Goal: Task Accomplishment & Management: Manage account settings

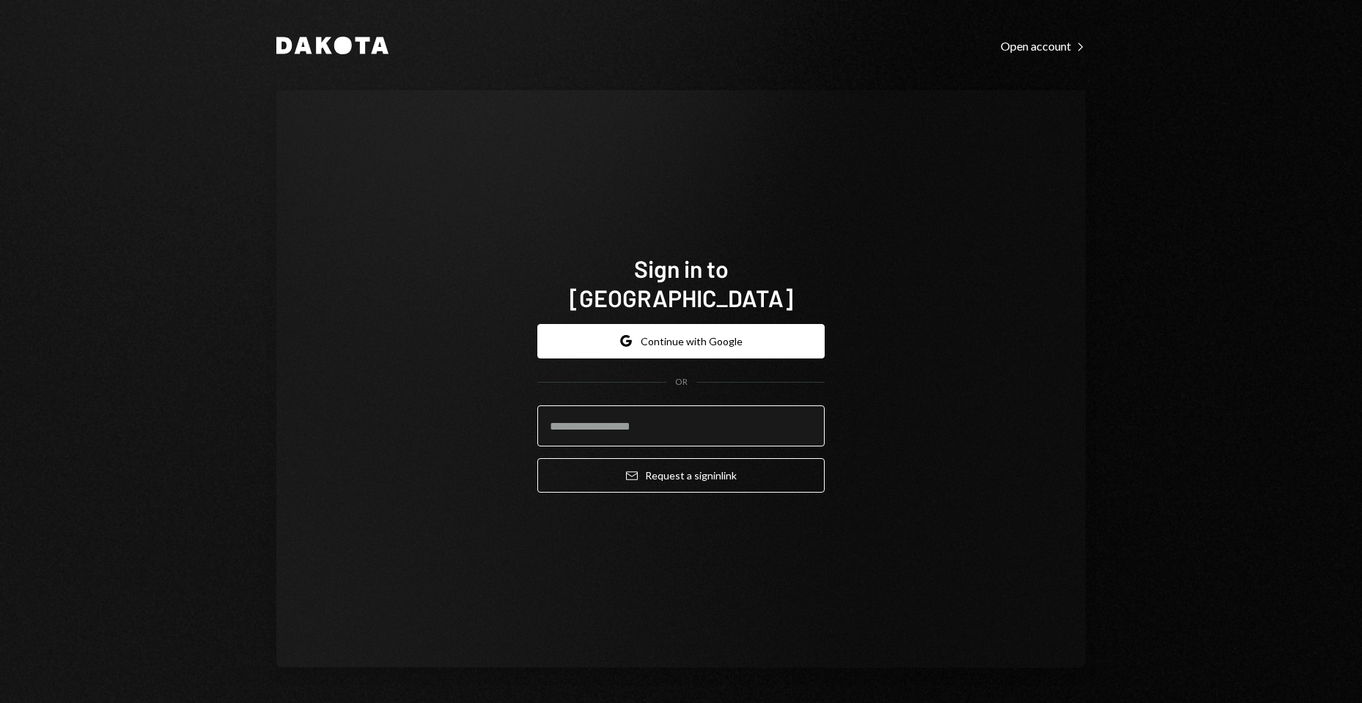
click at [715, 405] on input "email" at bounding box center [680, 425] width 287 height 41
click at [0, 702] on com-1password-button at bounding box center [0, 703] width 0 height 0
type input "**********"
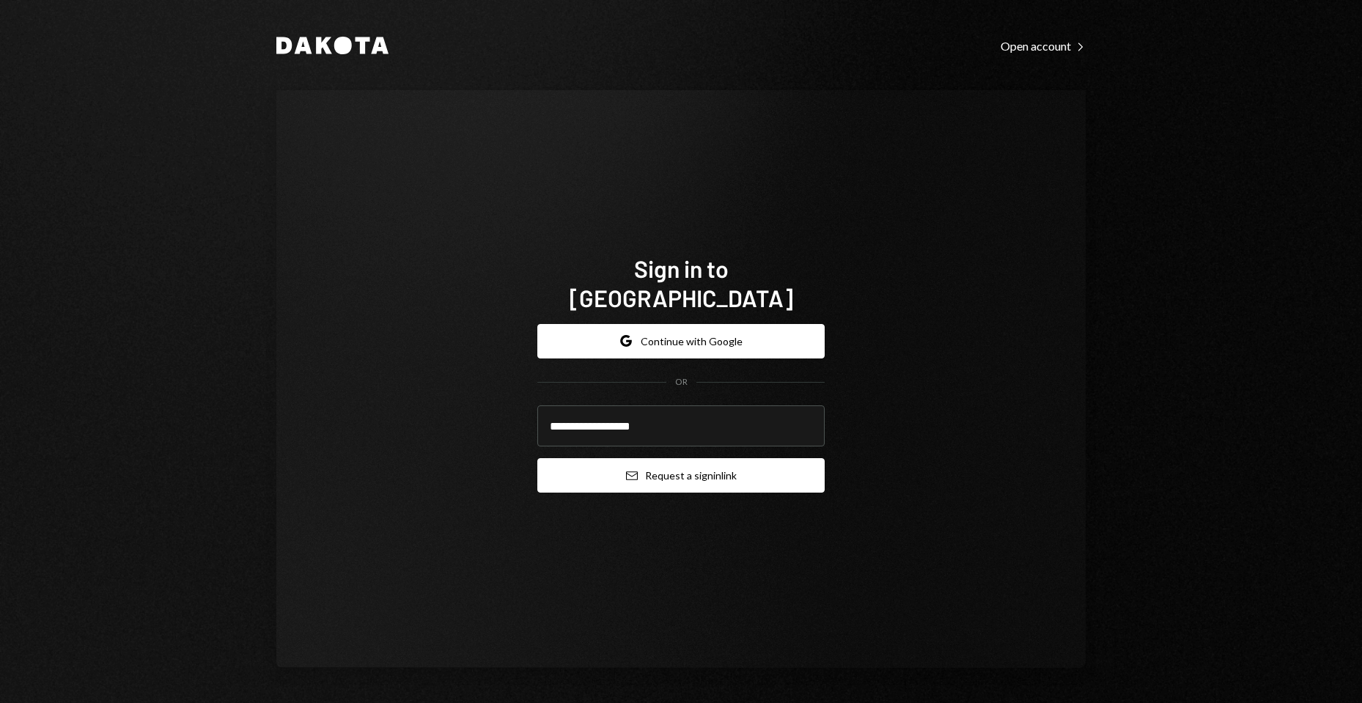
click at [654, 458] on button "Email Request a sign in link" at bounding box center [680, 475] width 287 height 34
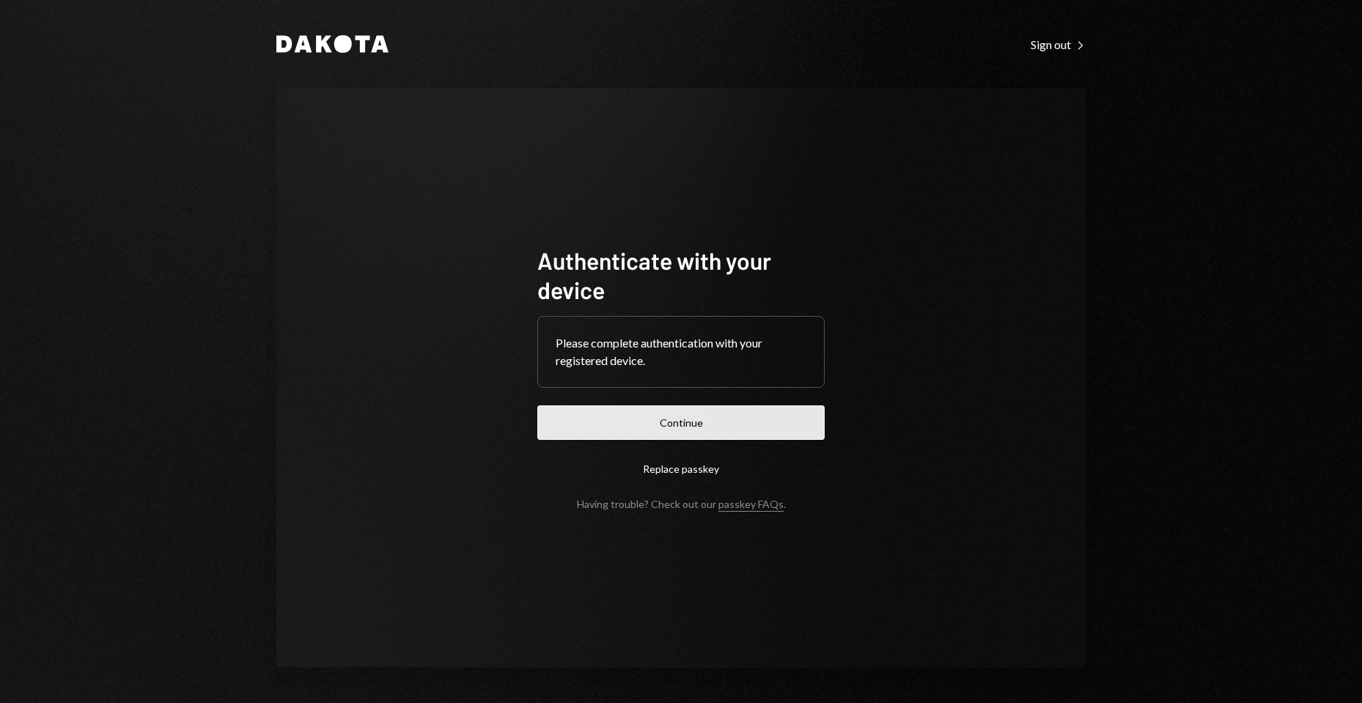
click at [695, 426] on button "Continue" at bounding box center [680, 422] width 287 height 34
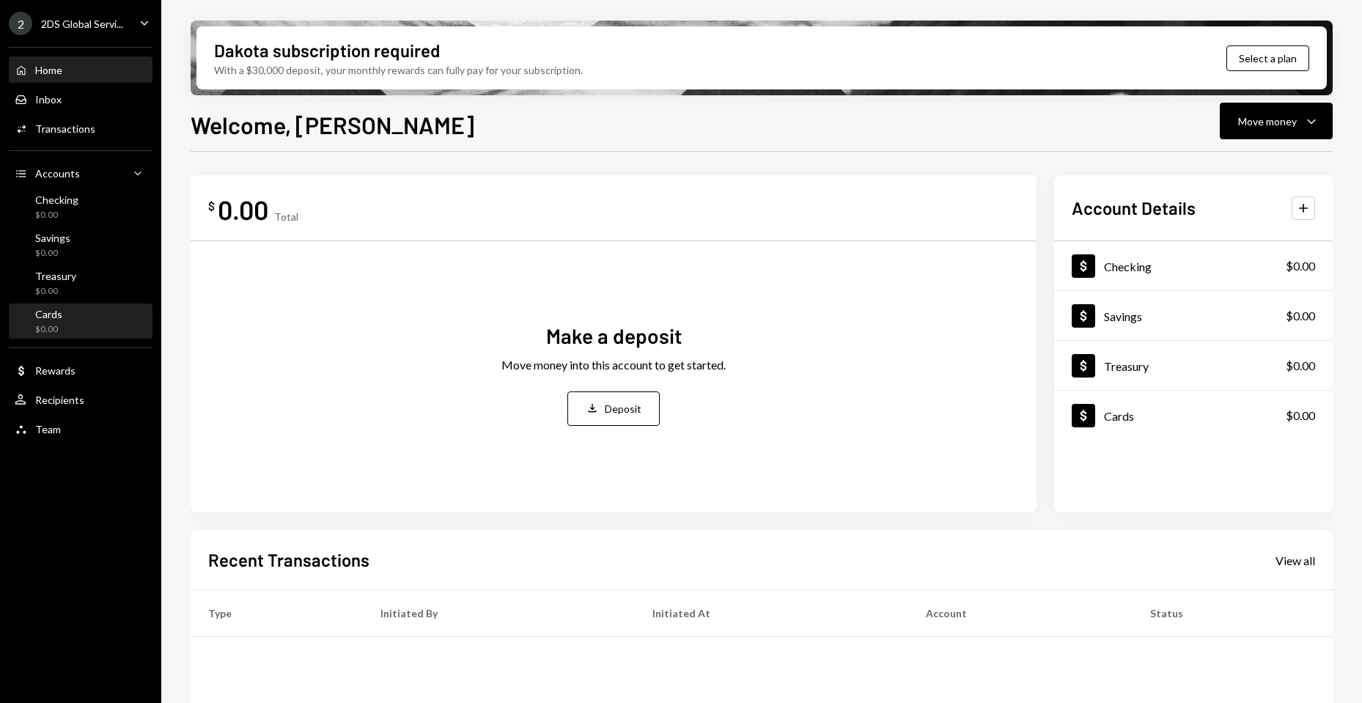
click at [75, 321] on div "Cards $0.00" at bounding box center [81, 322] width 132 height 28
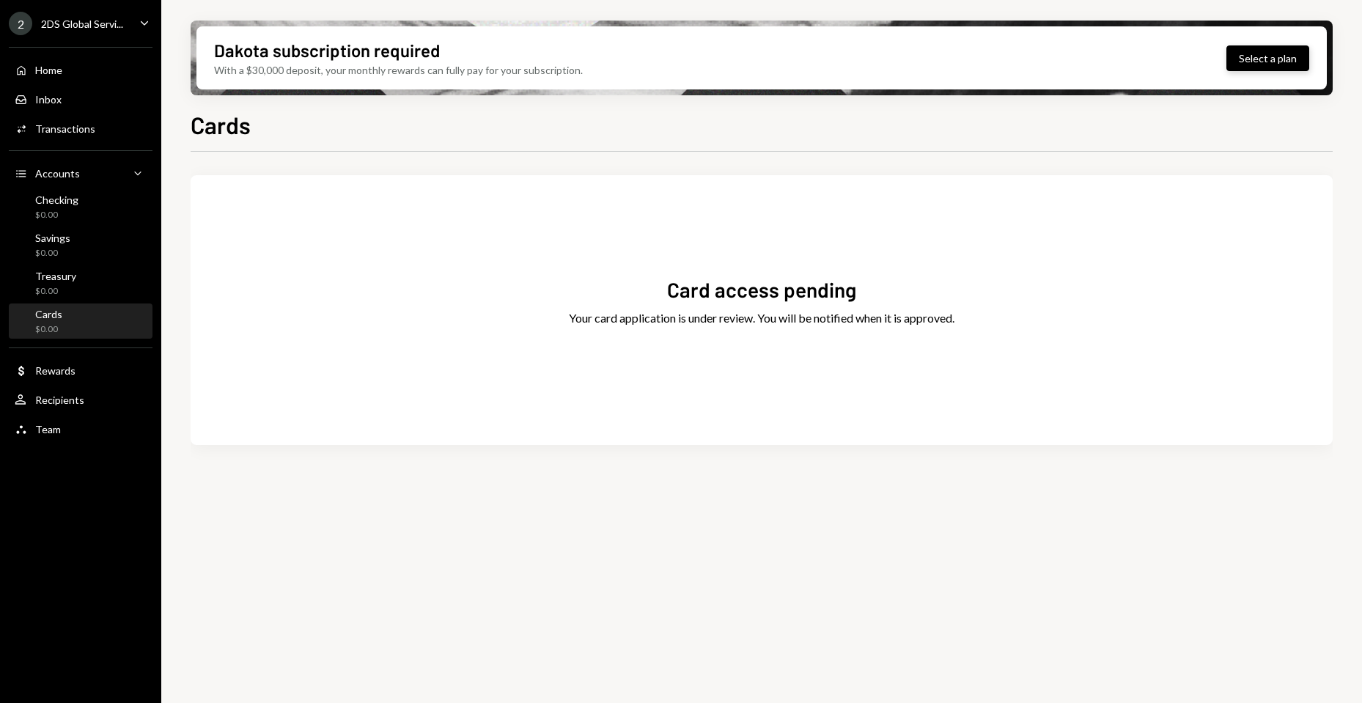
click at [1261, 59] on button "Select a plan" at bounding box center [1267, 58] width 83 height 26
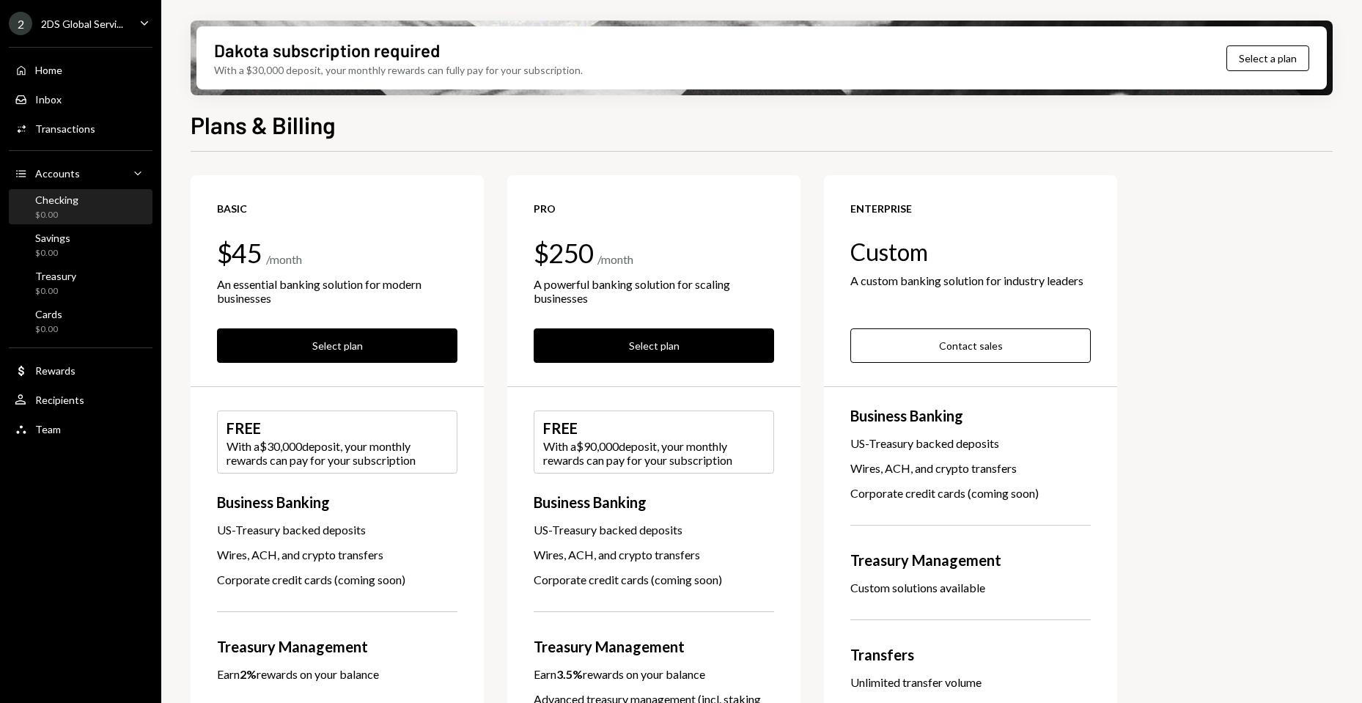
click at [68, 201] on div "Checking" at bounding box center [56, 199] width 43 height 12
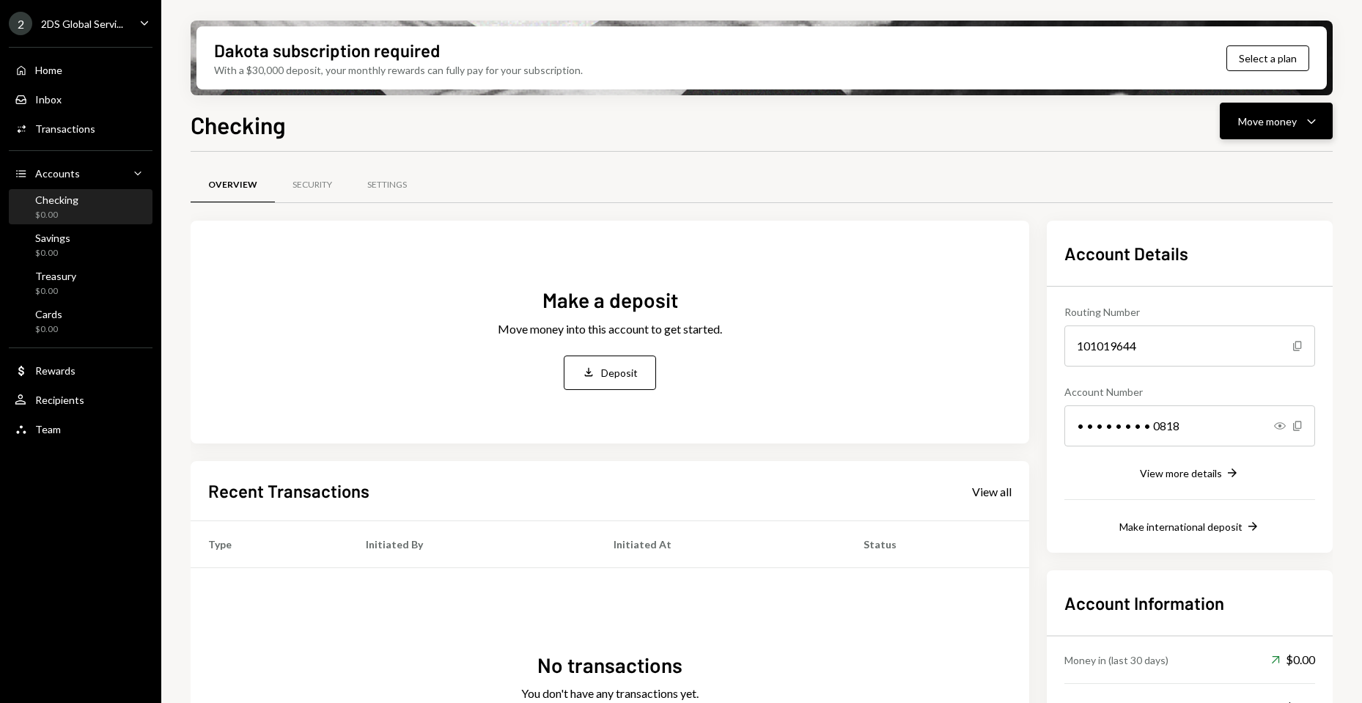
click at [1280, 103] on button "Move money Caret Down" at bounding box center [1275, 121] width 113 height 37
click at [1234, 235] on div "Deposit" at bounding box center [1264, 231] width 107 height 15
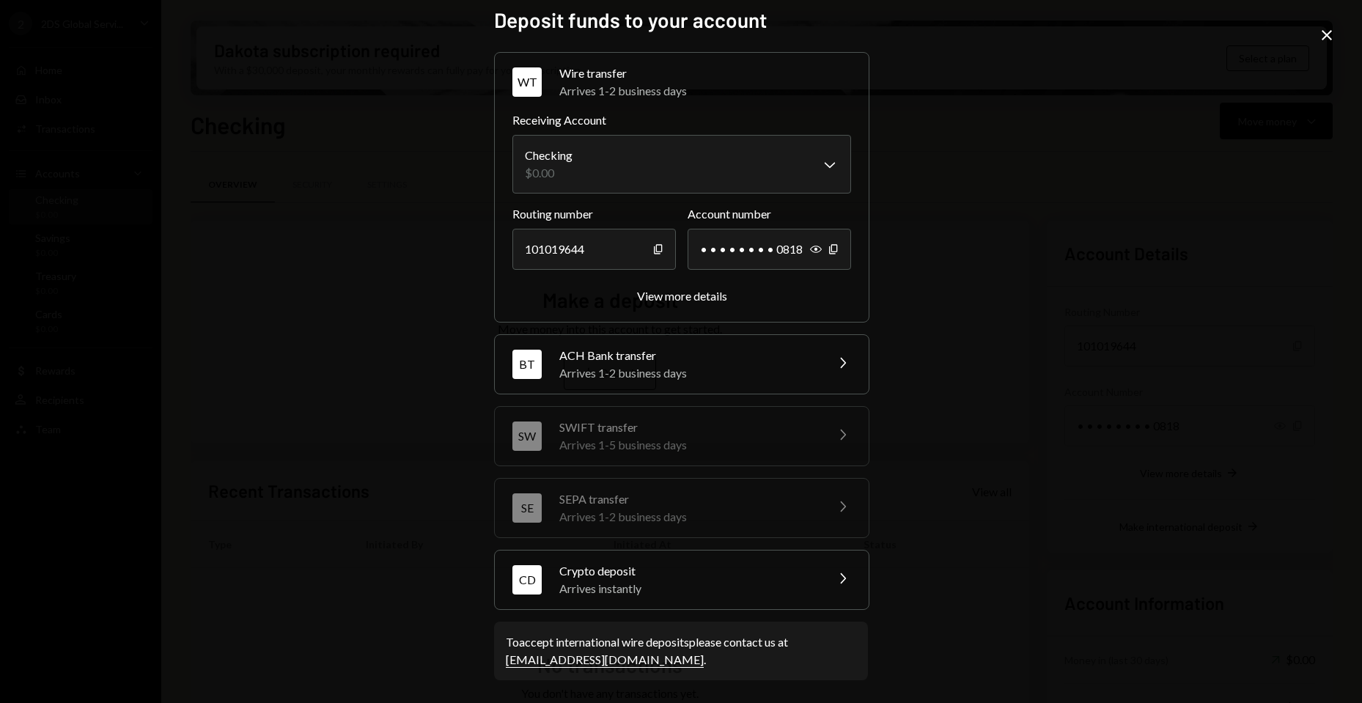
scroll to position [11, 0]
click at [1062, 159] on div "**********" at bounding box center [681, 351] width 1362 height 703
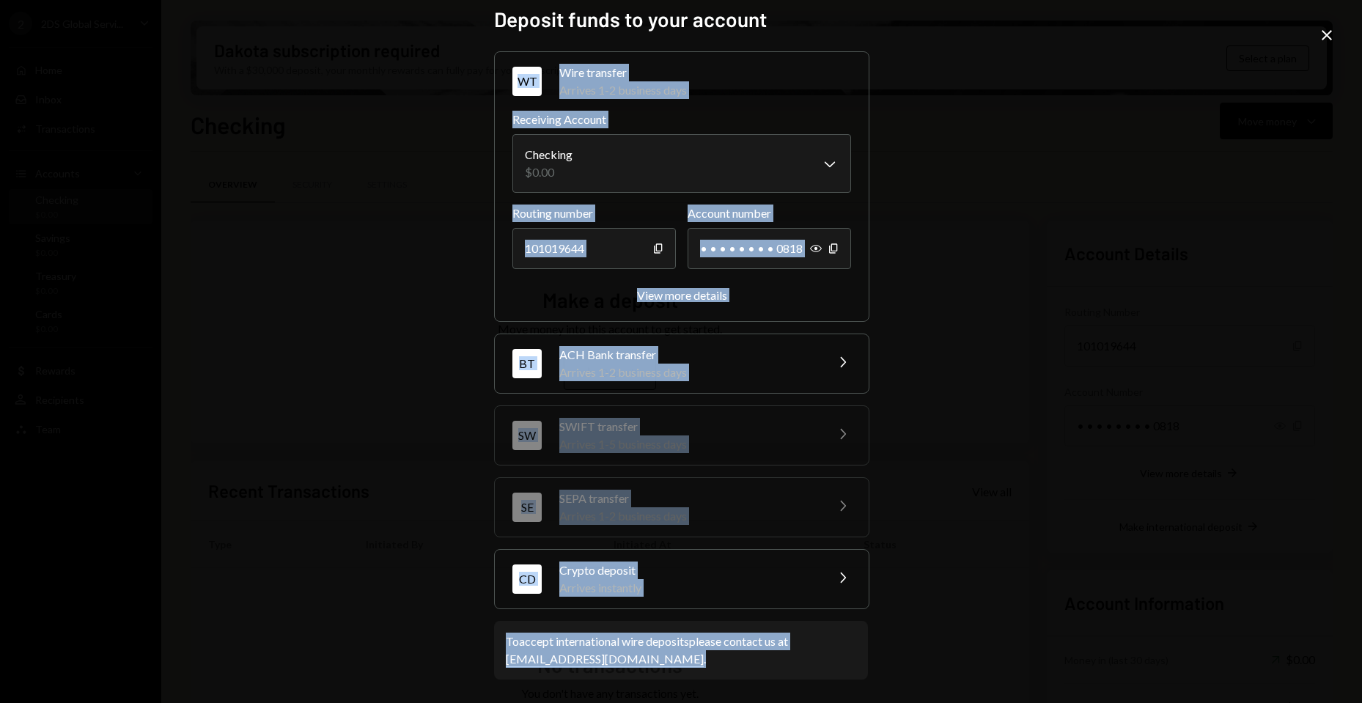
click at [1318, 29] on div "**********" at bounding box center [681, 351] width 1362 height 703
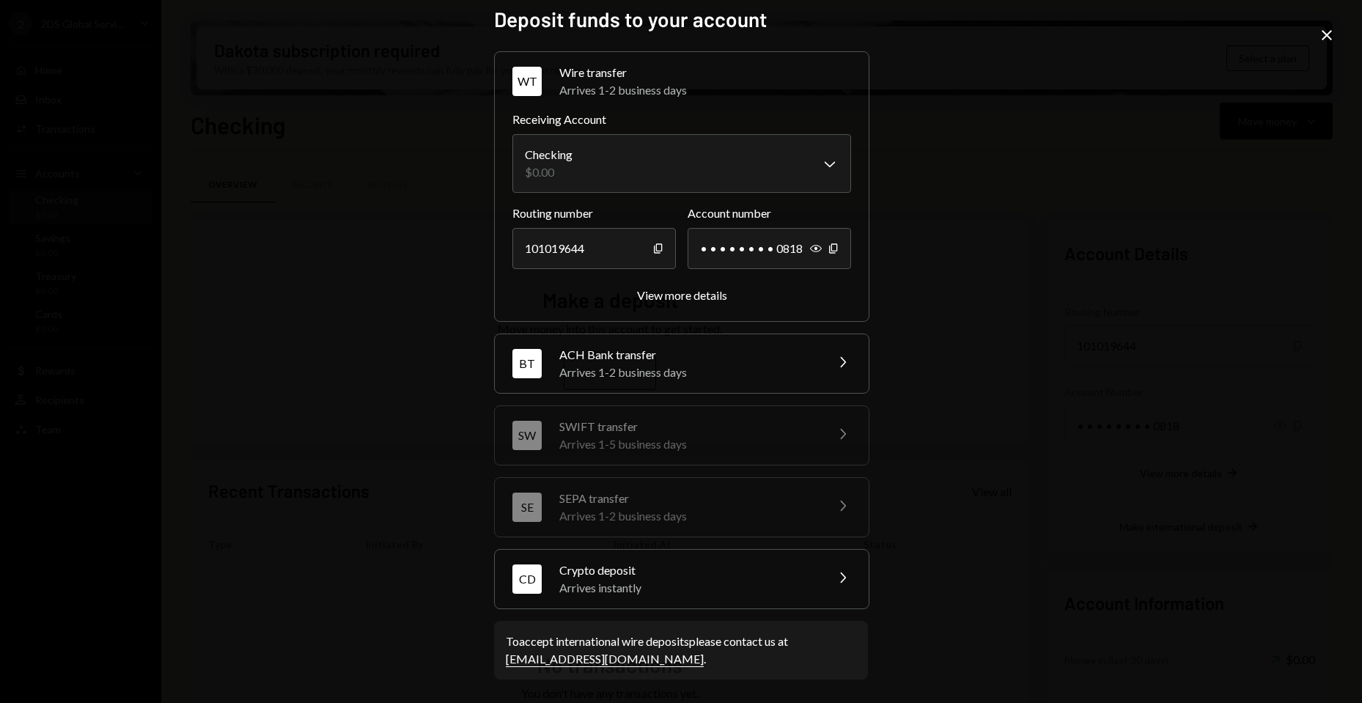
click at [1320, 34] on icon "Close" at bounding box center [1327, 35] width 18 height 18
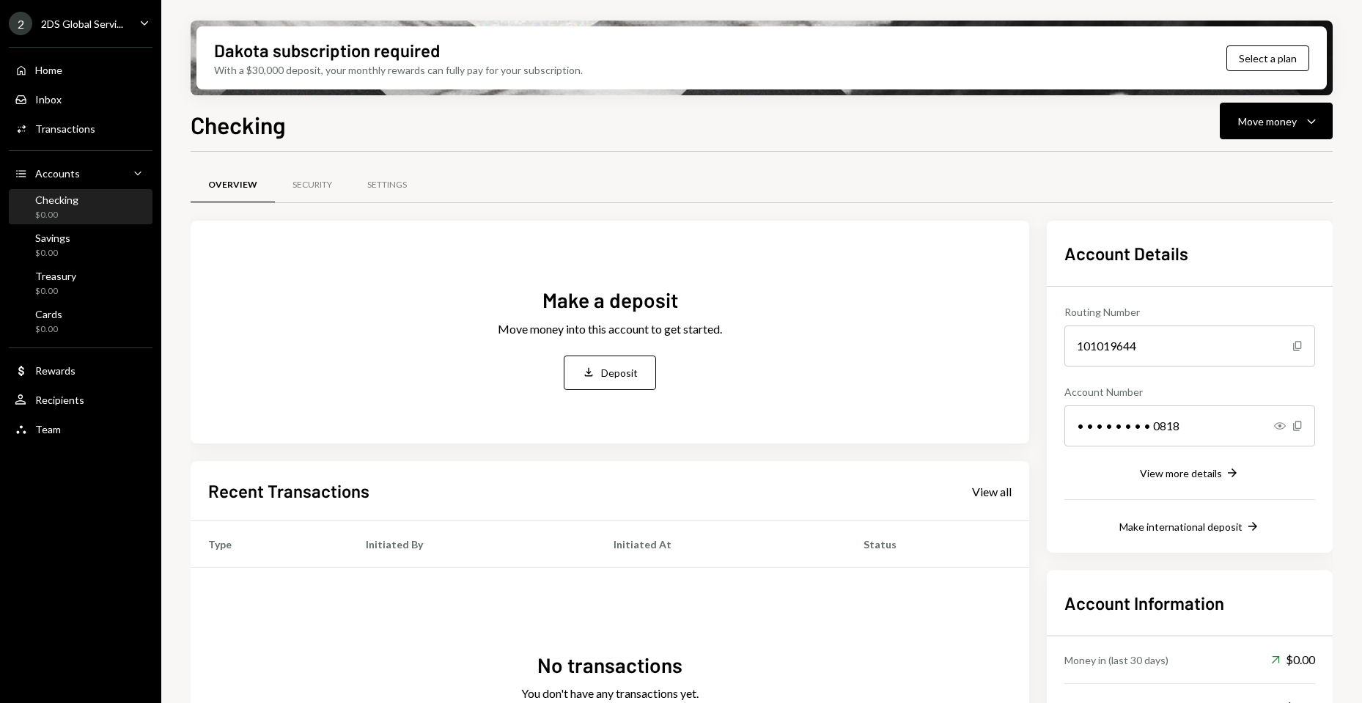
click at [89, 23] on div "2DS Global Servi..." at bounding box center [82, 24] width 82 height 12
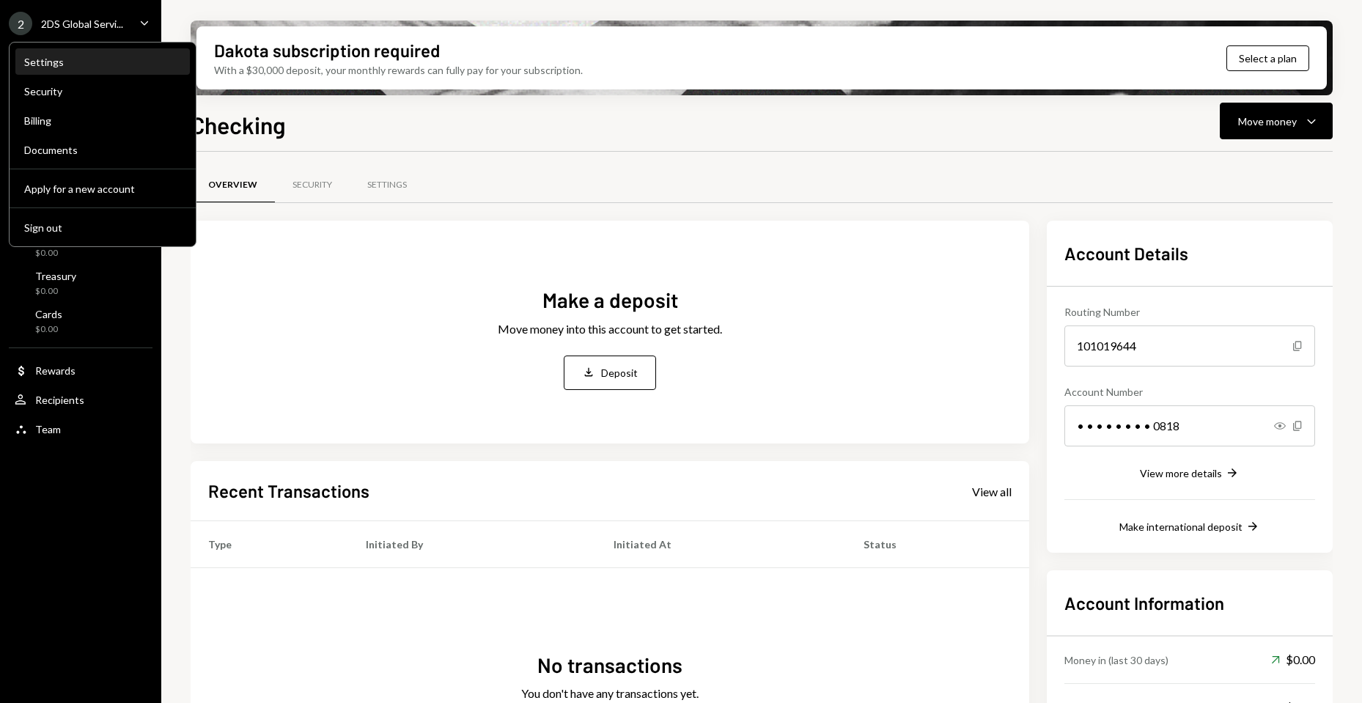
click at [64, 57] on div "Settings" at bounding box center [102, 62] width 157 height 12
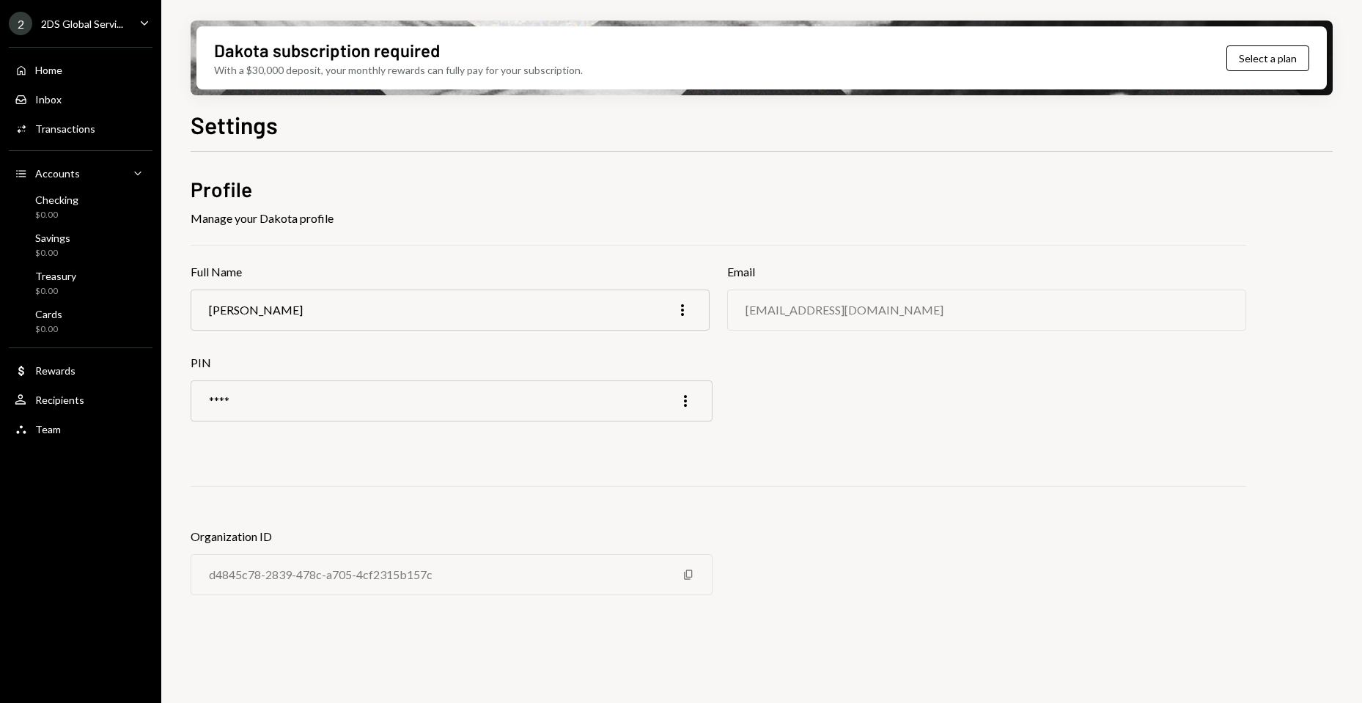
click at [111, 18] on div "2DS Global Servi..." at bounding box center [82, 24] width 82 height 12
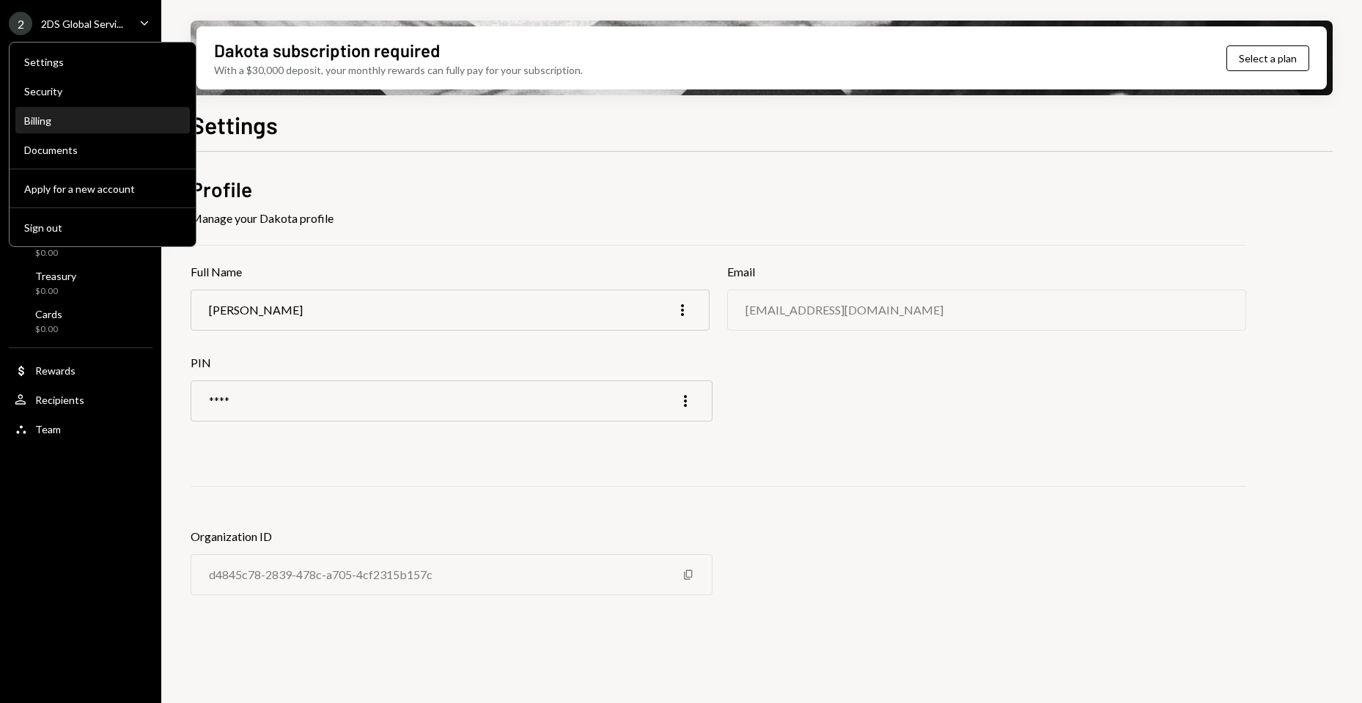
click at [61, 120] on div "Billing" at bounding box center [102, 120] width 157 height 12
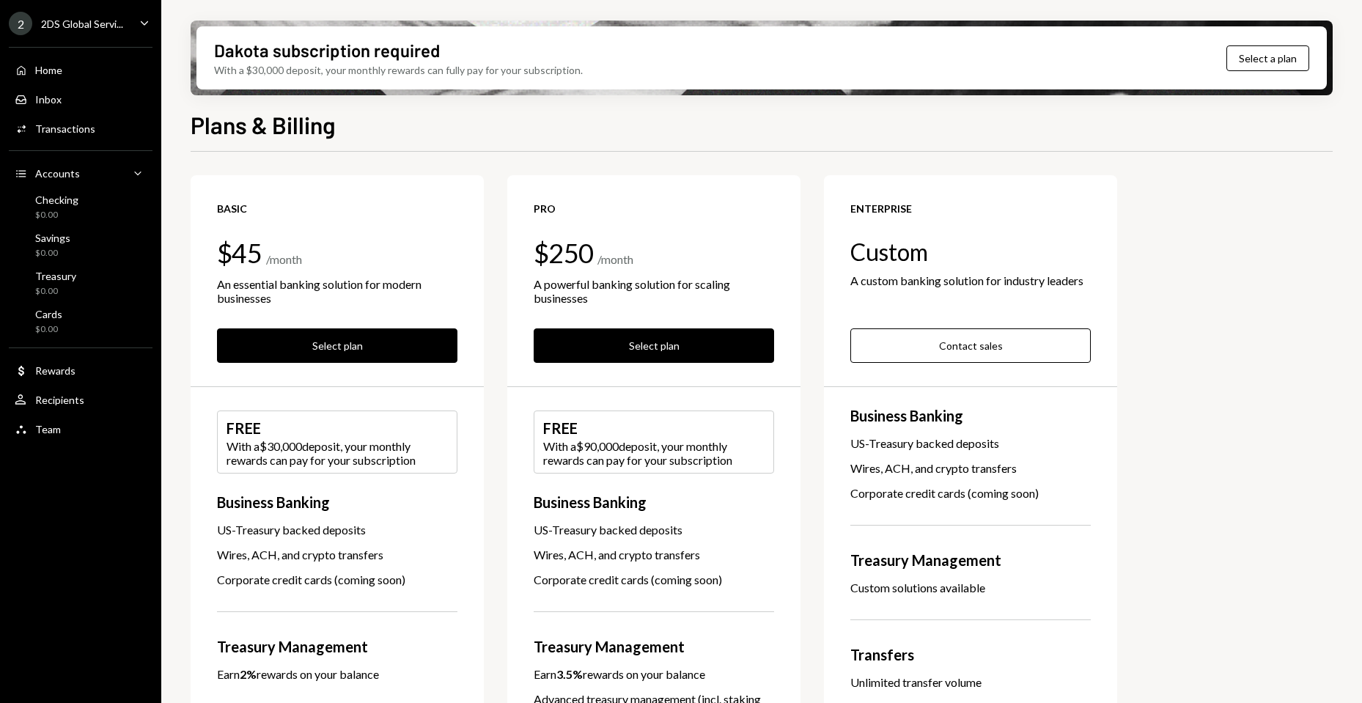
click at [81, 19] on div "2DS Global Servi..." at bounding box center [82, 24] width 82 height 12
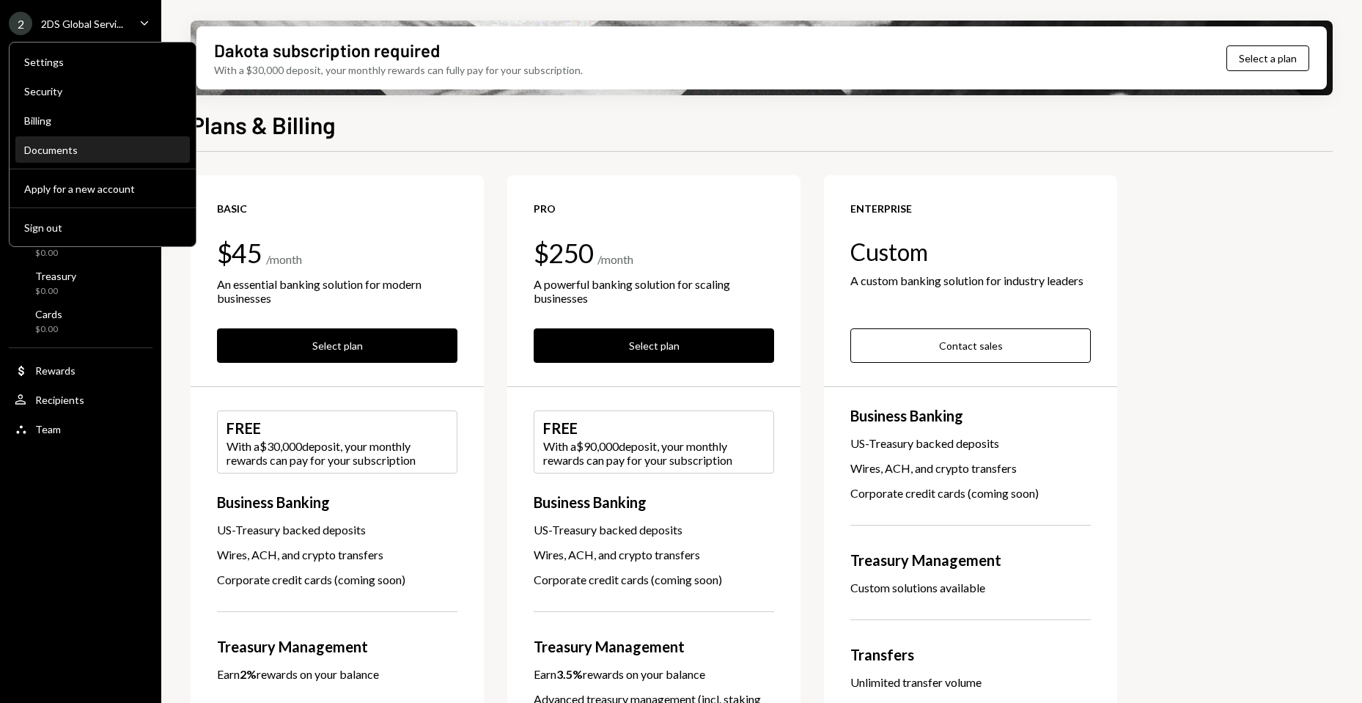
click at [66, 150] on div "Documents" at bounding box center [102, 150] width 157 height 12
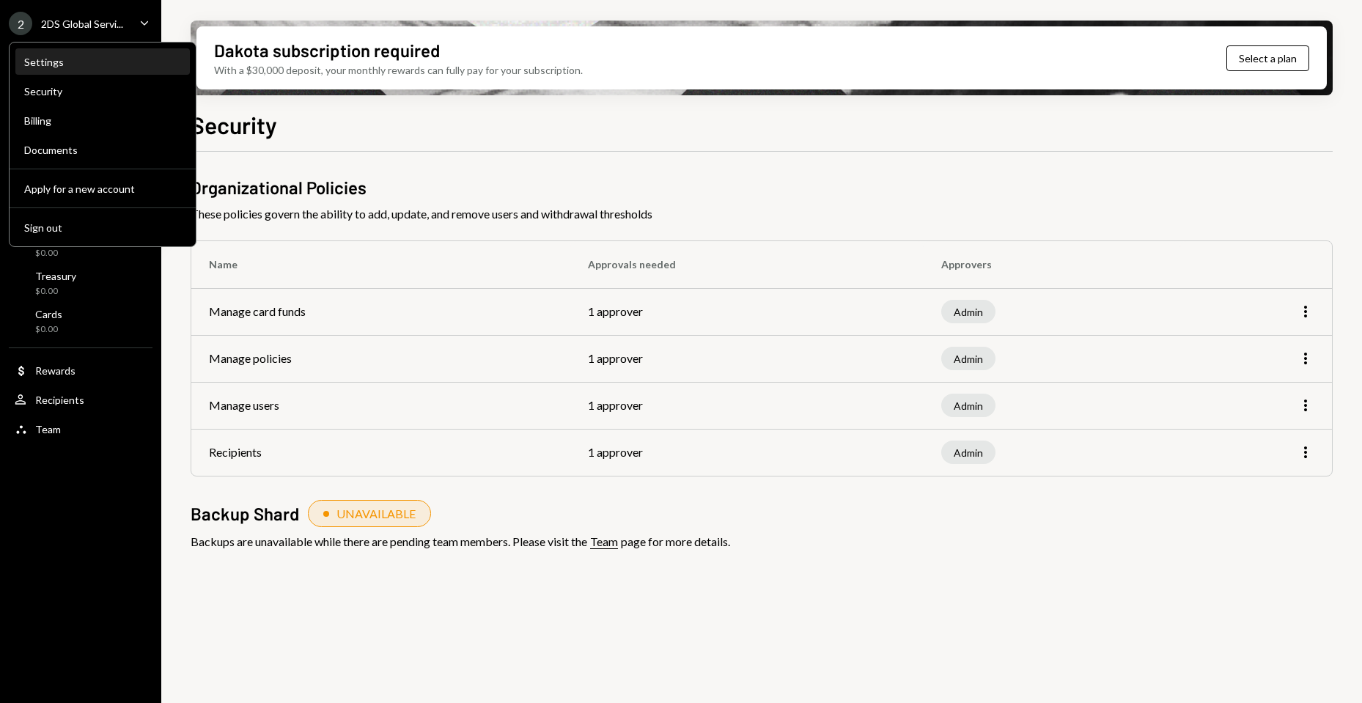
click at [75, 60] on div "Settings" at bounding box center [102, 62] width 157 height 12
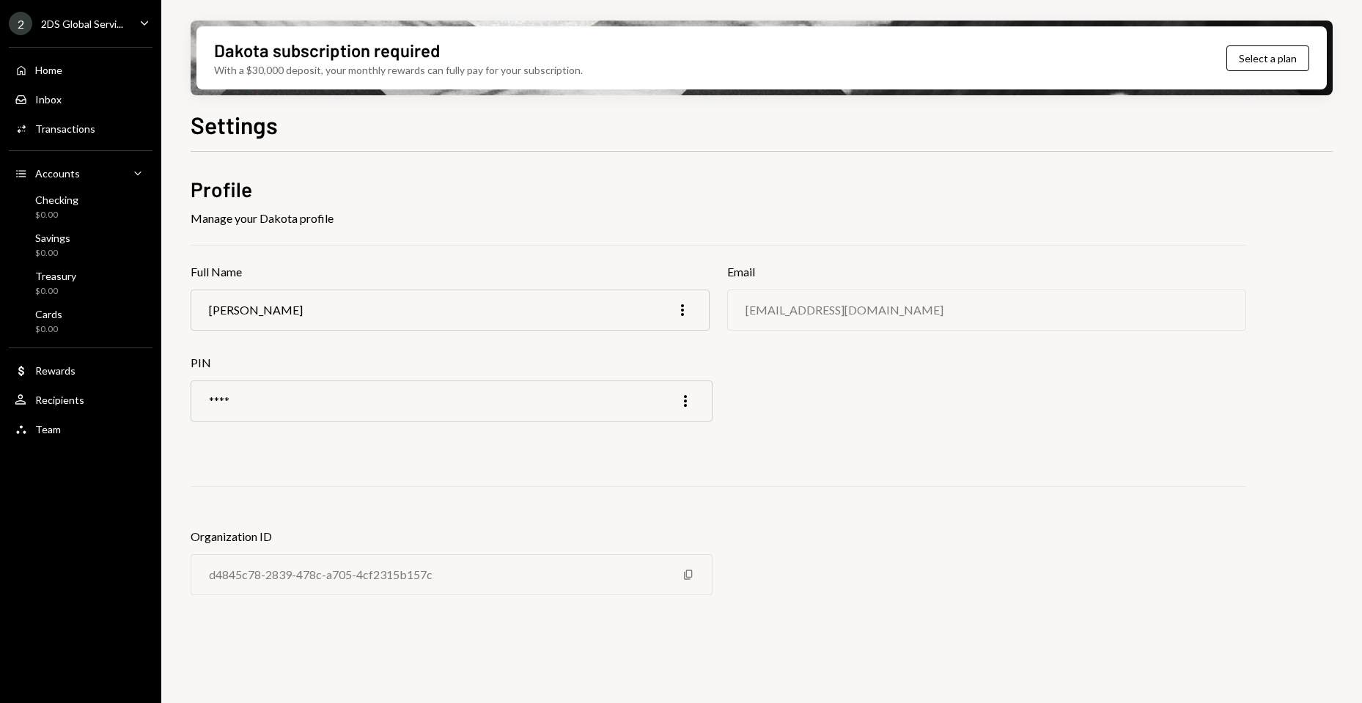
click at [111, 15] on div "2 2DS Global Servi..." at bounding box center [66, 23] width 114 height 23
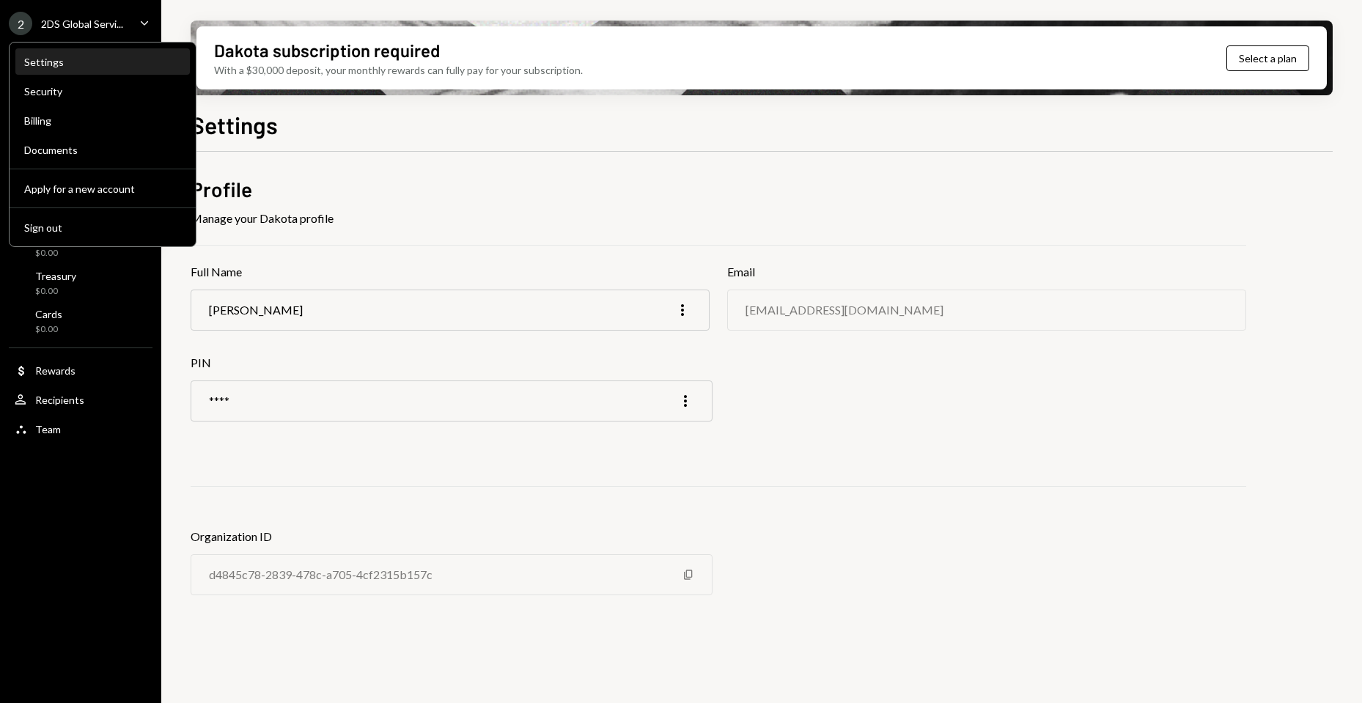
click at [54, 61] on div "Settings" at bounding box center [102, 62] width 157 height 12
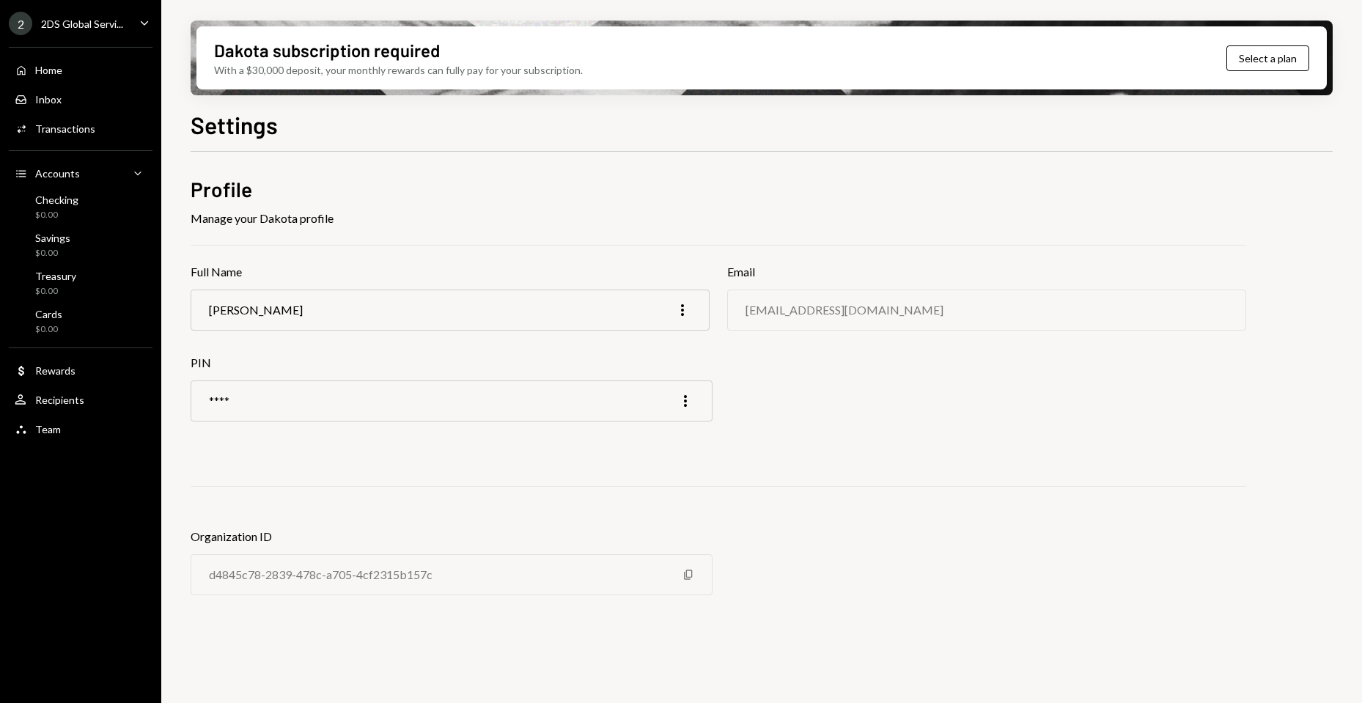
click at [1164, 328] on div "2dsgsllc@proton.me" at bounding box center [986, 309] width 519 height 41
click at [94, 26] on div "2DS Global Servi..." at bounding box center [82, 24] width 82 height 12
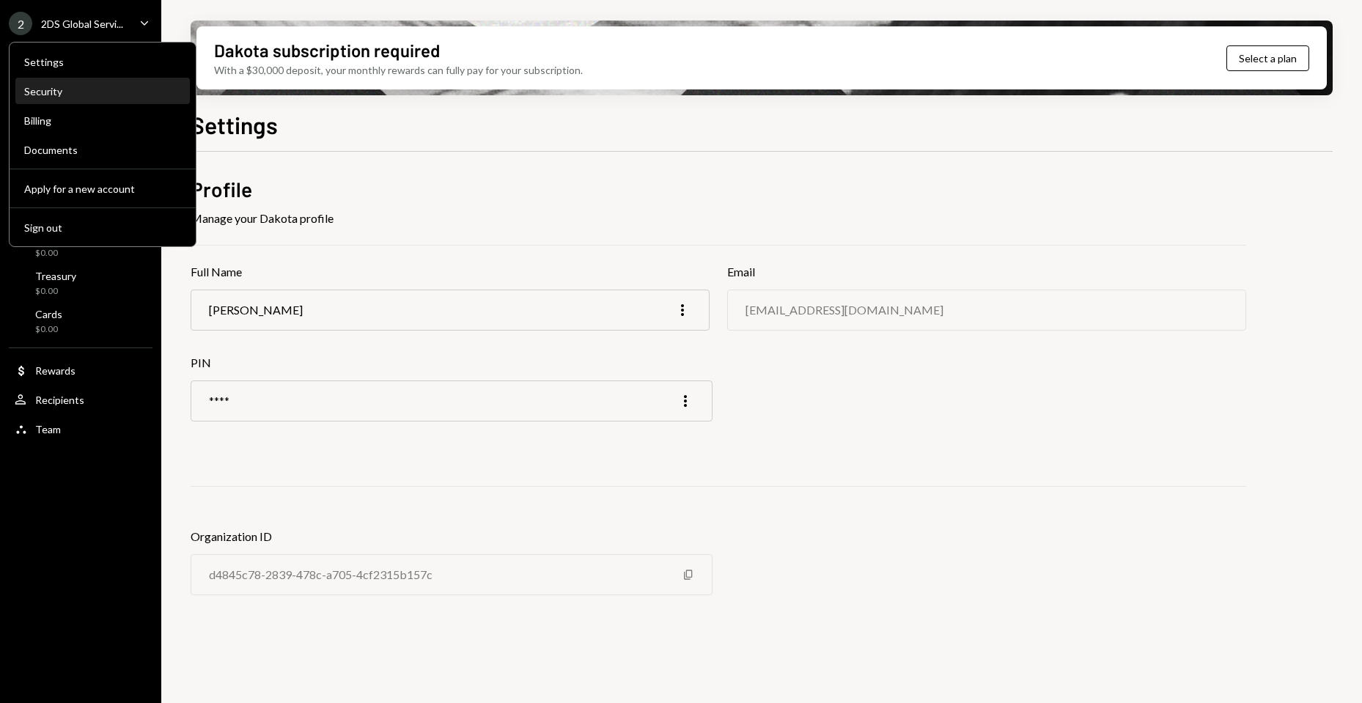
click at [84, 89] on div "Security" at bounding box center [102, 91] width 157 height 12
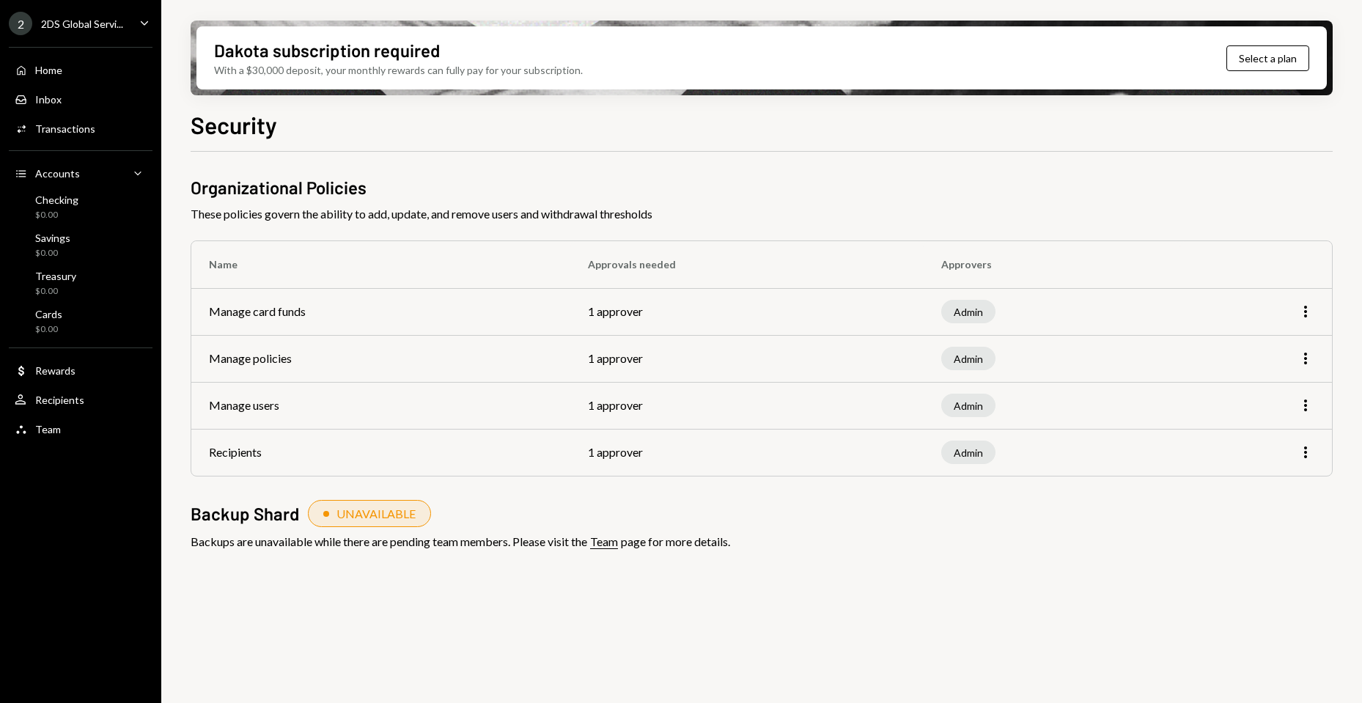
click at [104, 26] on div "2DS Global Servi..." at bounding box center [82, 24] width 82 height 12
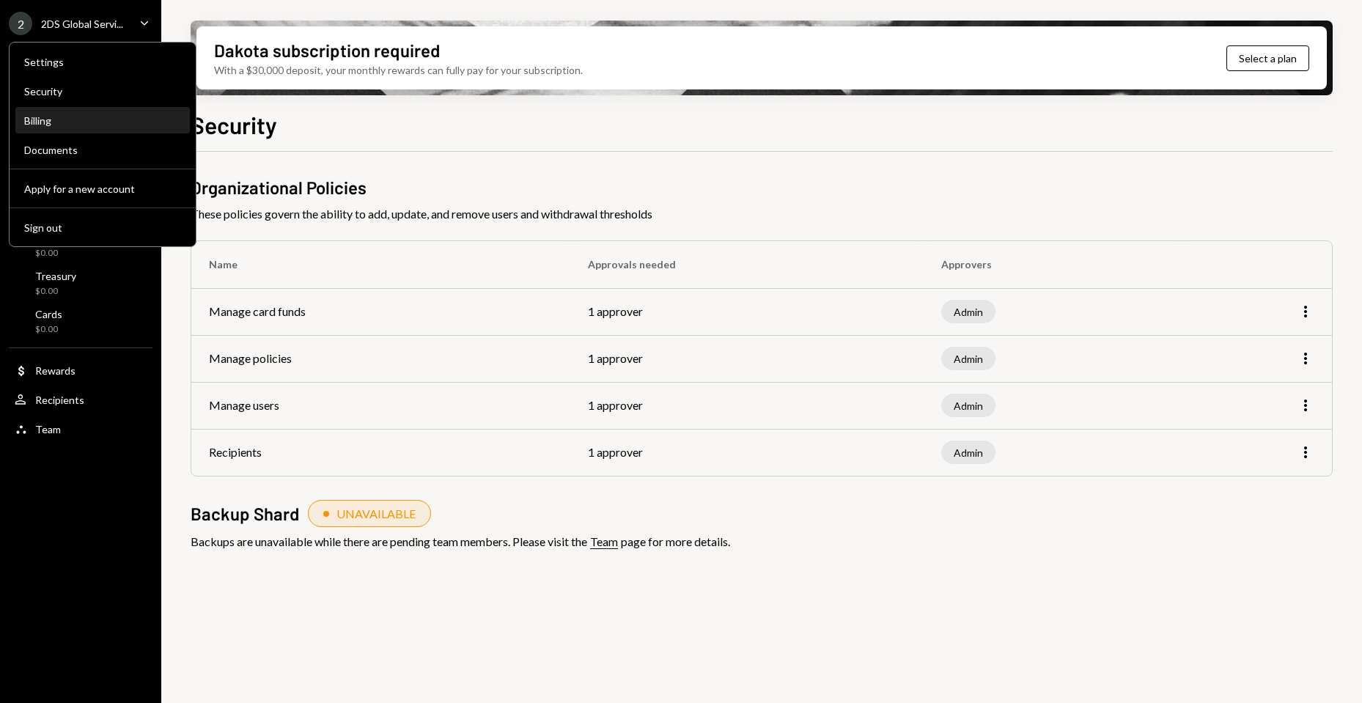
click at [74, 123] on div "Billing" at bounding box center [102, 120] width 157 height 12
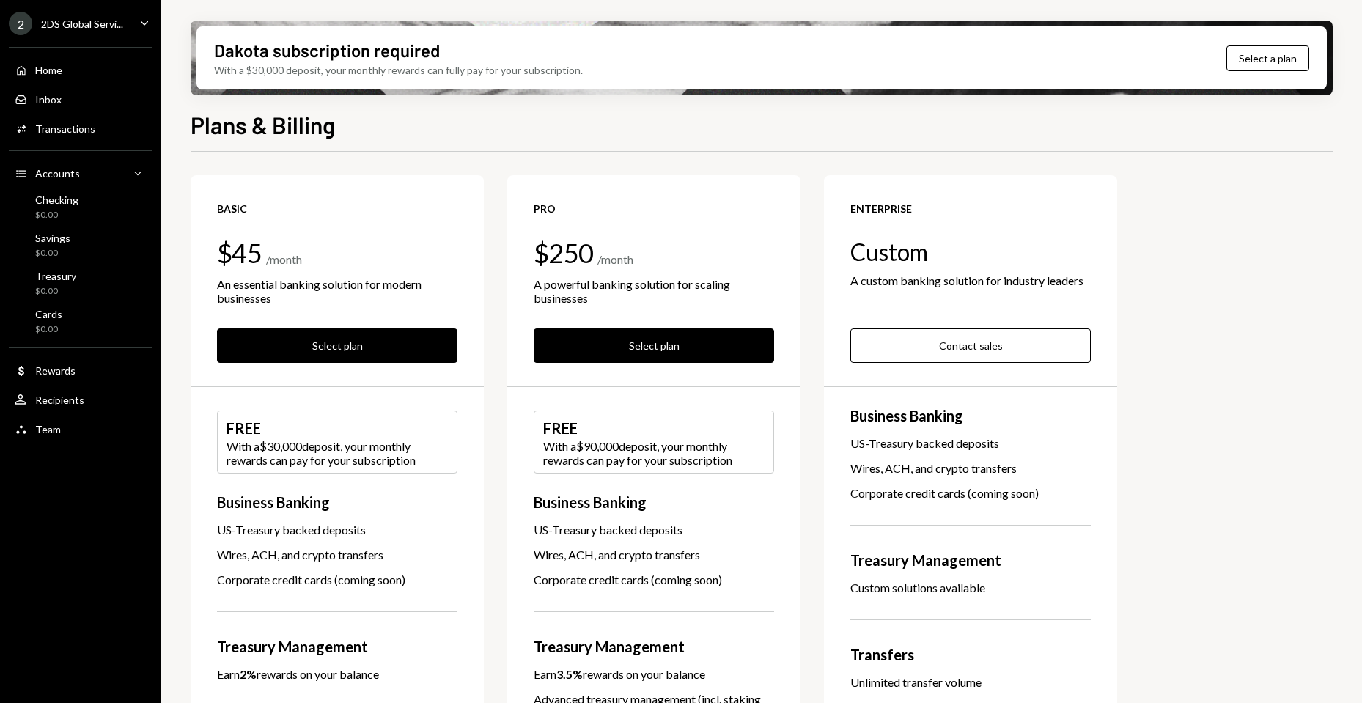
click at [100, 20] on div "2DS Global Servi..." at bounding box center [82, 24] width 82 height 12
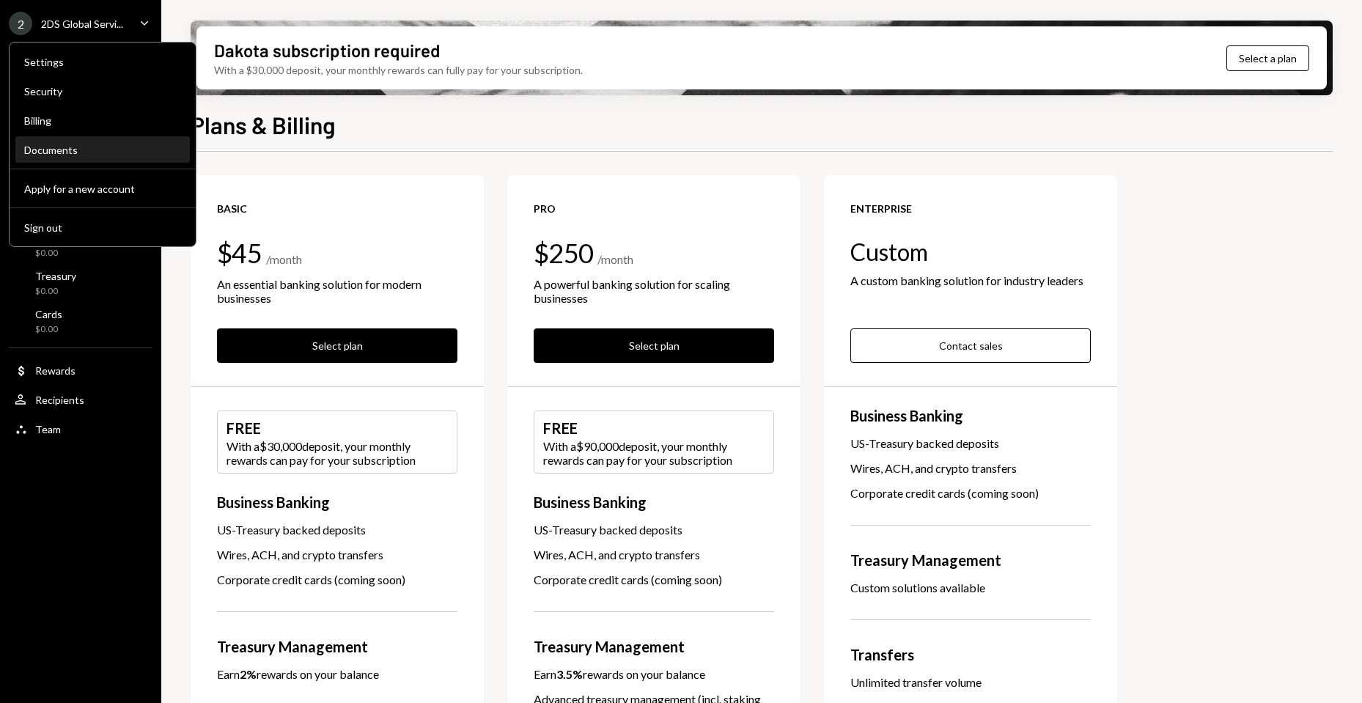
click at [89, 147] on div "Documents" at bounding box center [102, 150] width 157 height 12
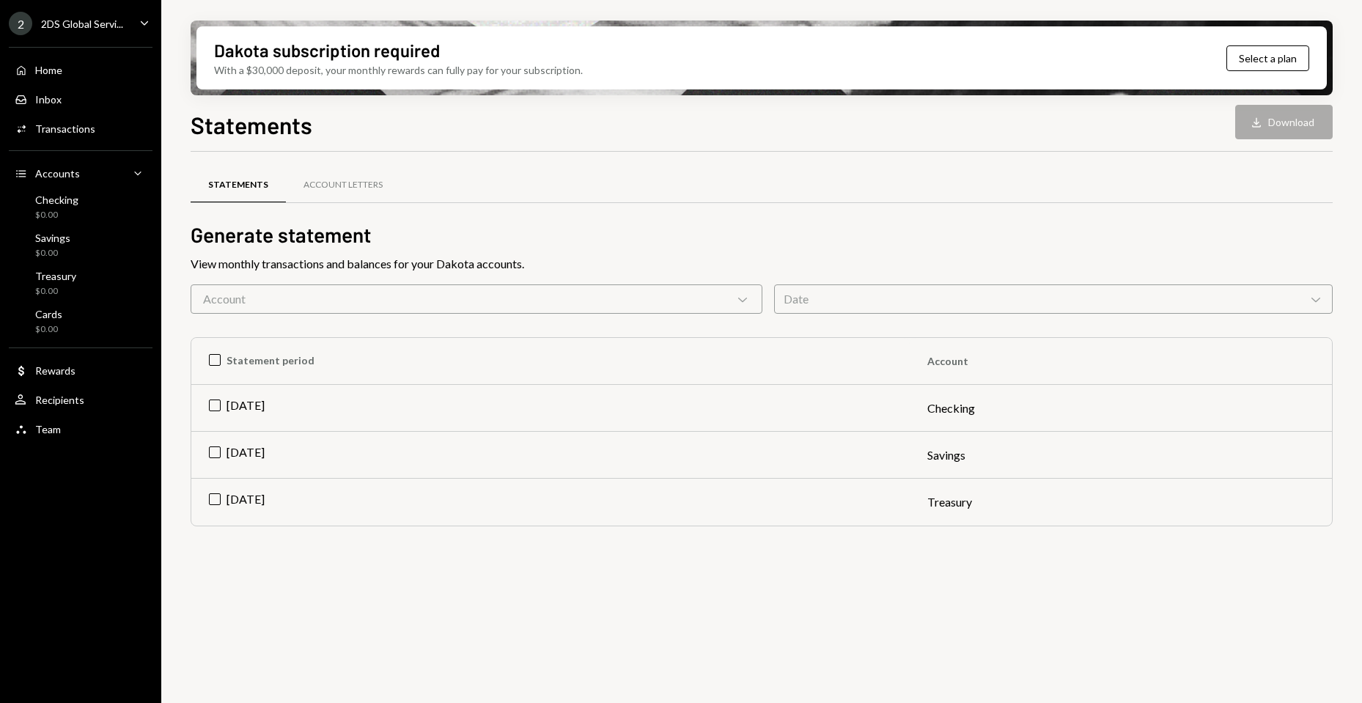
click at [97, 27] on div "2DS Global Servi..." at bounding box center [82, 24] width 82 height 12
drag, startPoint x: 93, startPoint y: 492, endPoint x: 92, endPoint y: 478, distance: 14.7
click at [92, 492] on div "2 2DS Global Servi... Caret Down Home Home Inbox Inbox Activities Transactions …" at bounding box center [80, 351] width 161 height 703
click at [87, 429] on div "Team Team" at bounding box center [81, 429] width 132 height 13
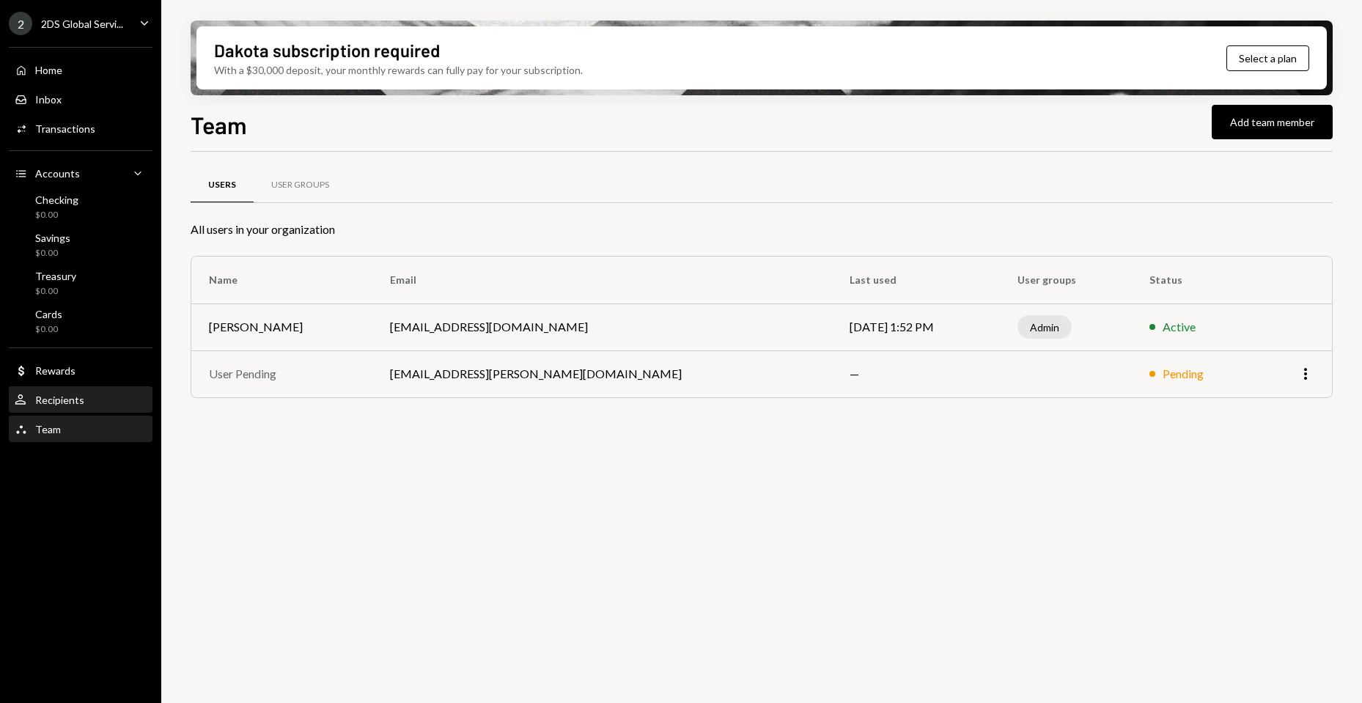
click at [92, 396] on div "User Recipients" at bounding box center [81, 400] width 132 height 13
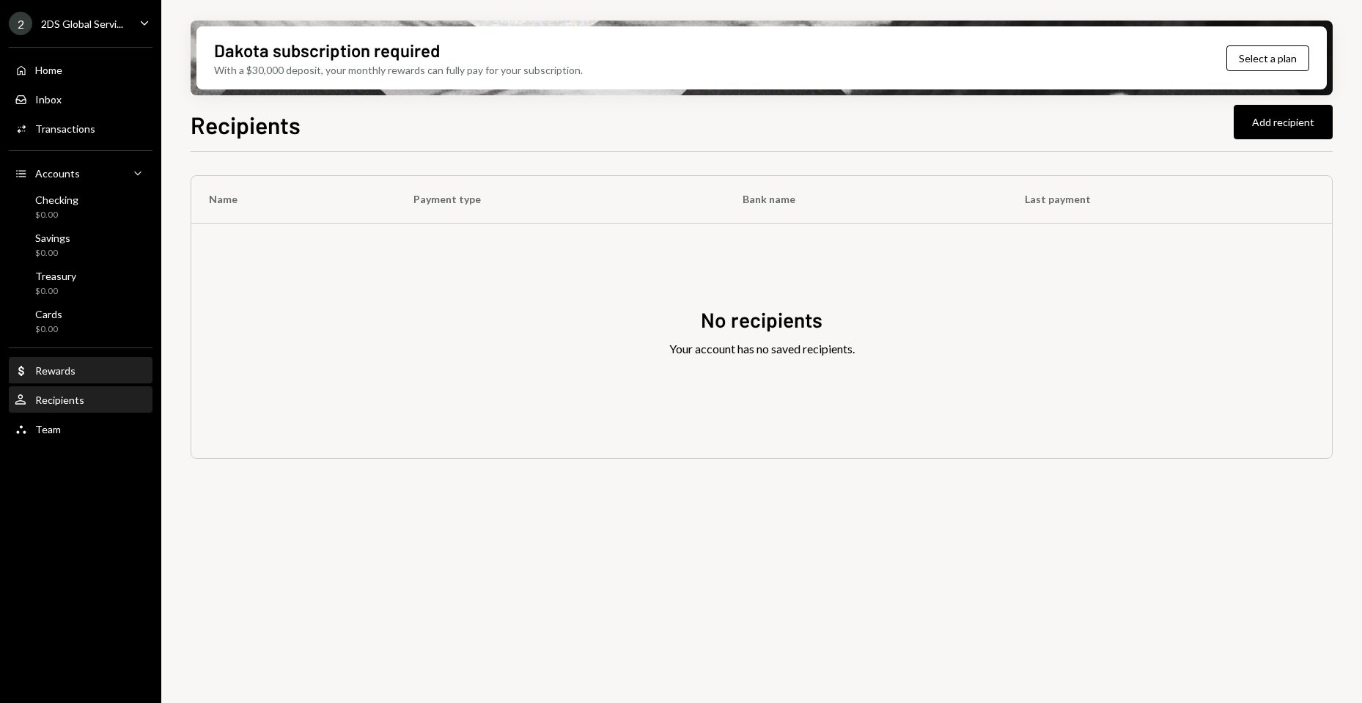
click at [92, 374] on div "Dollar Rewards" at bounding box center [81, 370] width 132 height 13
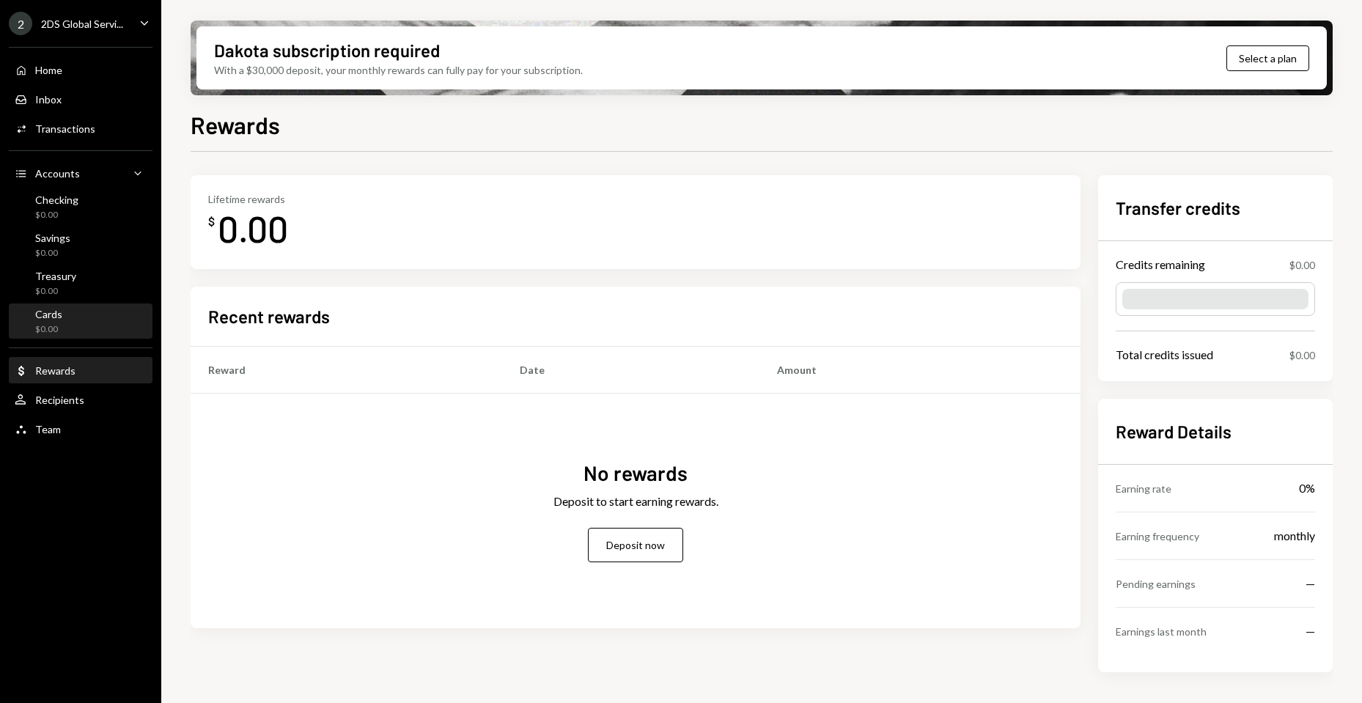
click at [90, 320] on div "Cards $0.00" at bounding box center [81, 322] width 132 height 28
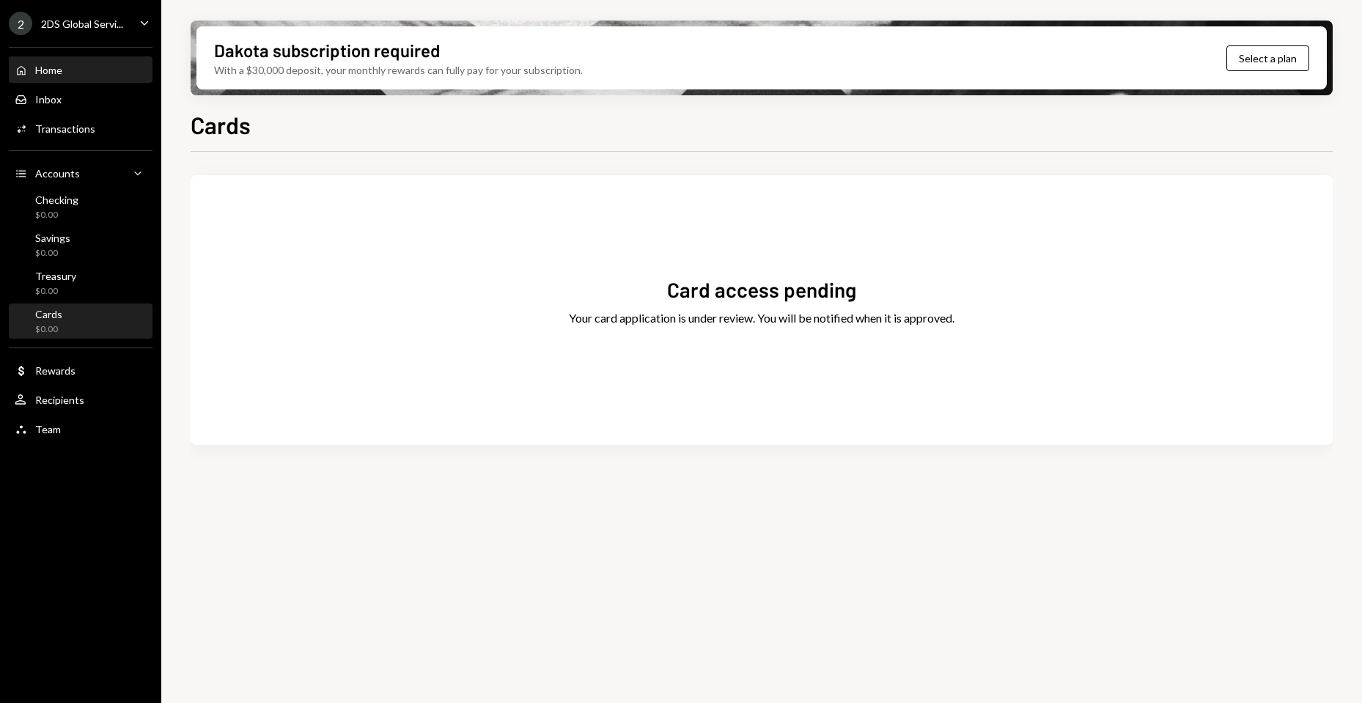
click at [88, 69] on div "Home Home" at bounding box center [81, 70] width 132 height 13
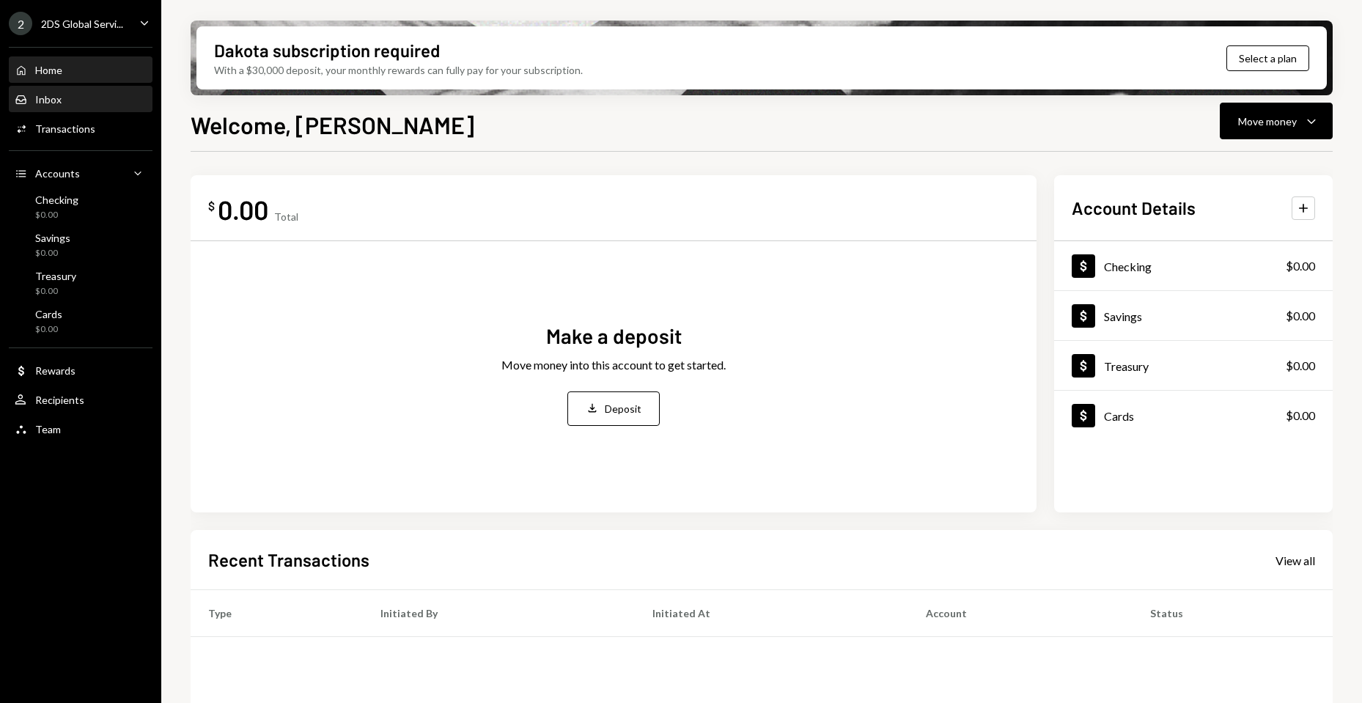
click at [60, 94] on div "Inbox" at bounding box center [48, 99] width 26 height 12
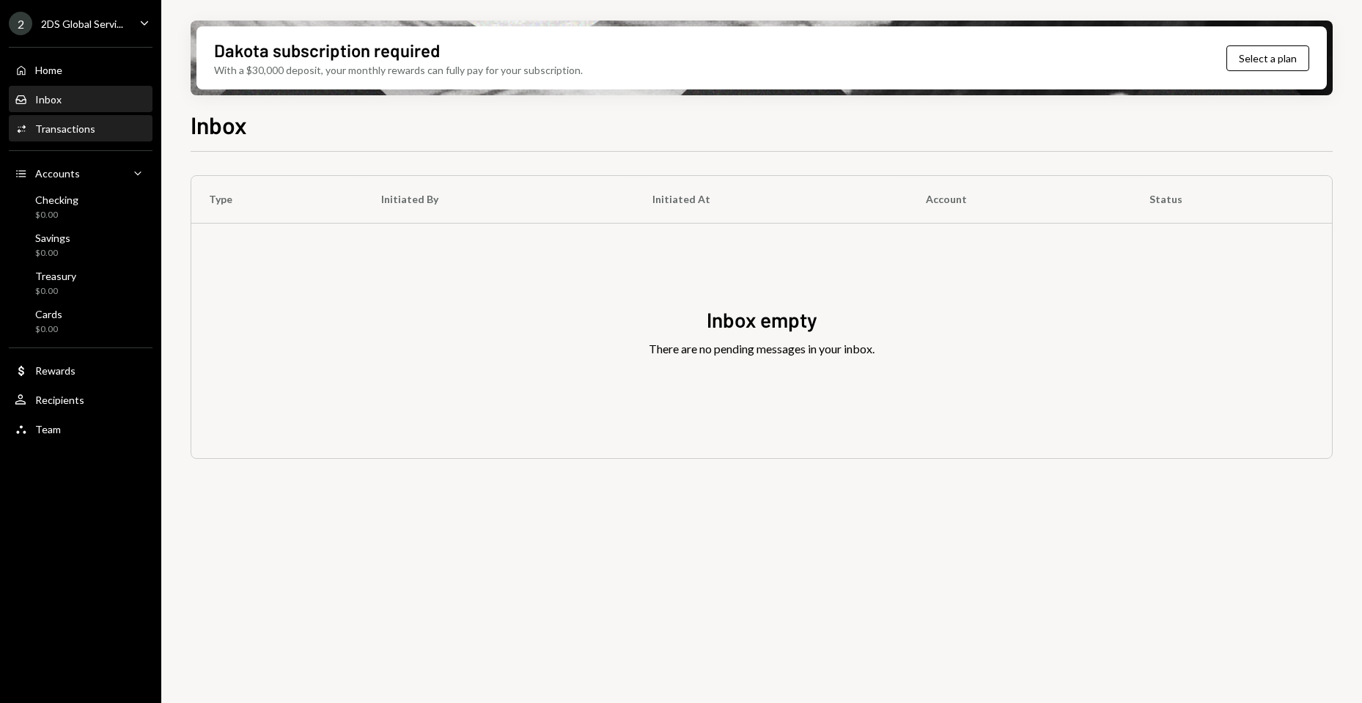
click at [66, 132] on div "Transactions" at bounding box center [65, 128] width 60 height 12
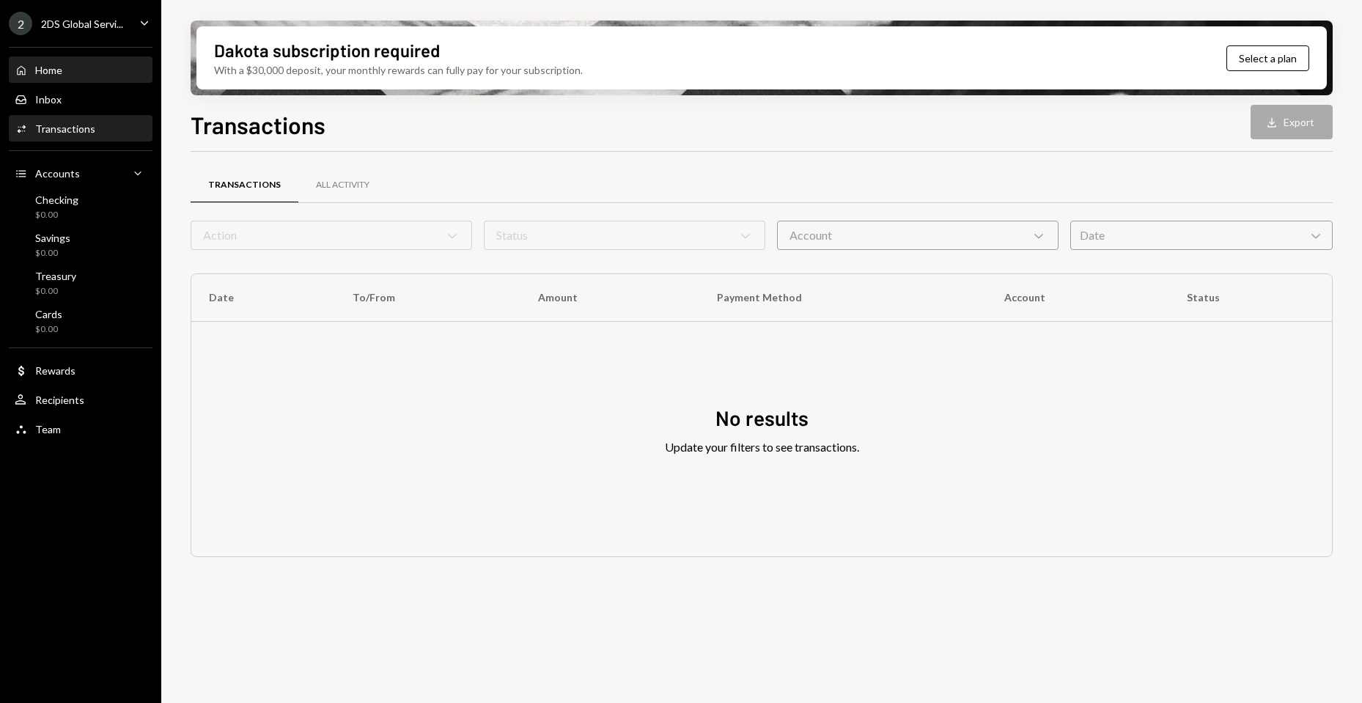
click at [84, 62] on div "Home Home" at bounding box center [81, 70] width 132 height 25
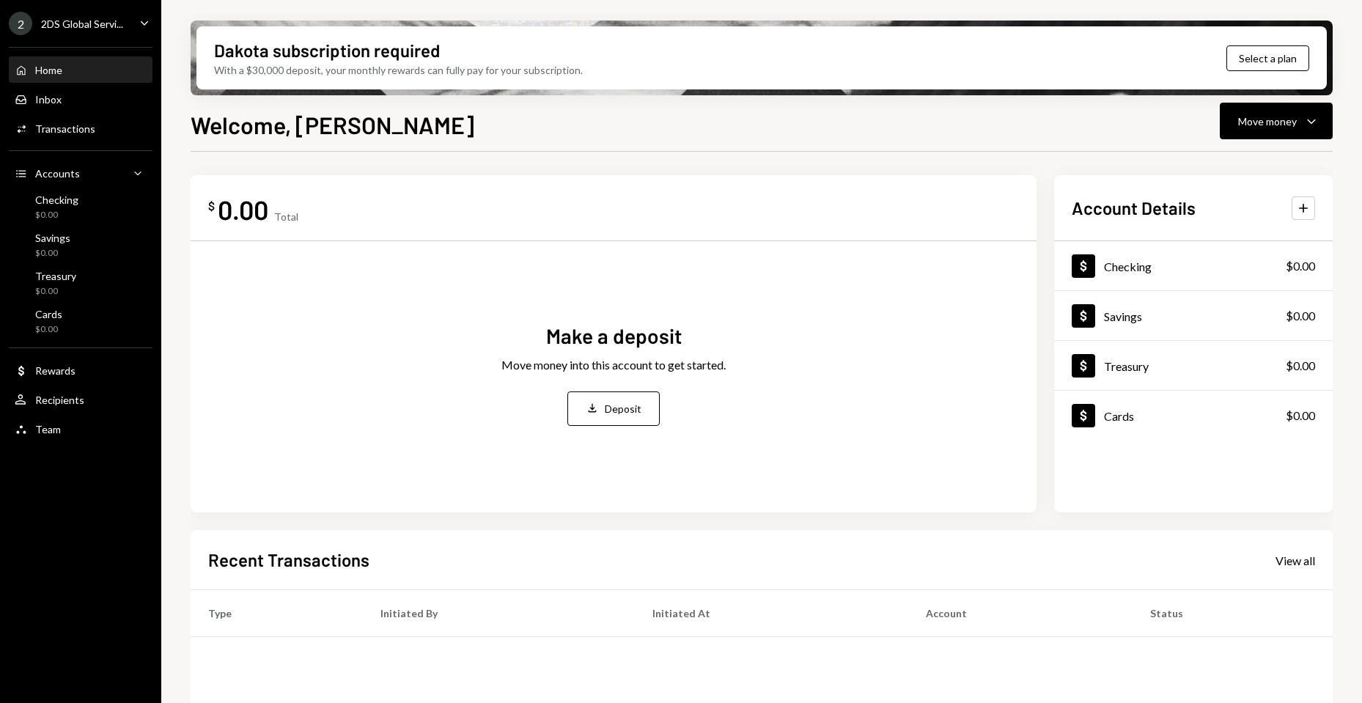
click at [88, 19] on div "2DS Global Servi..." at bounding box center [82, 24] width 82 height 12
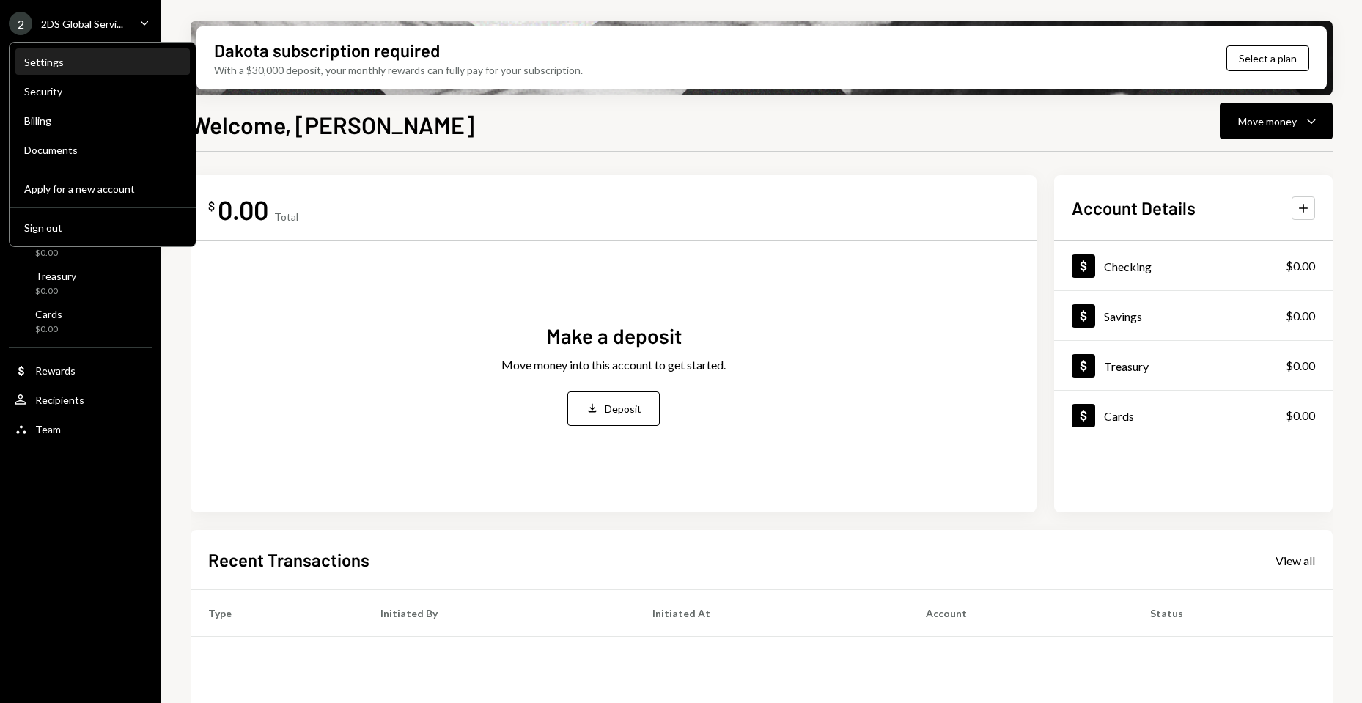
click at [57, 56] on div "Settings" at bounding box center [102, 62] width 157 height 12
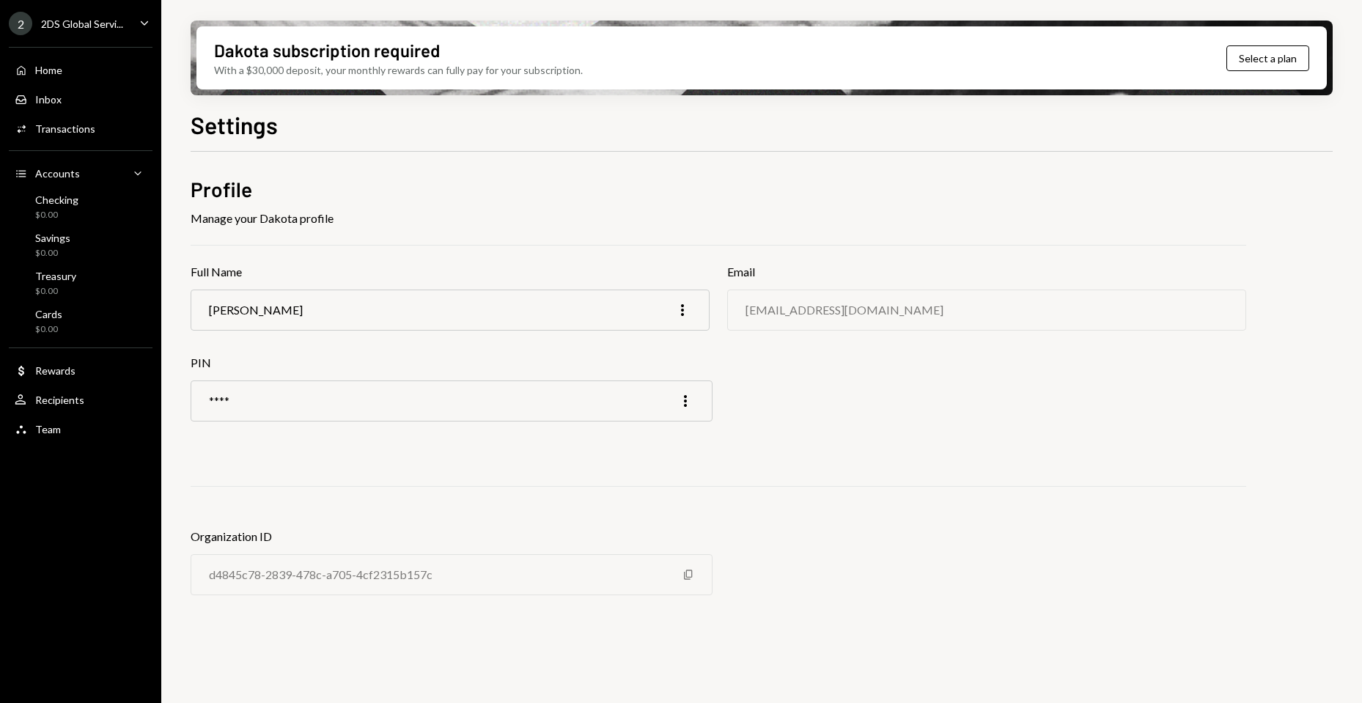
click at [436, 306] on div "Edoardo Troiani More" at bounding box center [450, 309] width 519 height 41
click at [676, 312] on icon "More" at bounding box center [682, 310] width 18 height 18
click at [1000, 391] on div "Profile Manage your Dakota profile Full Name Edoardo Troiani More Email 2dsgsll…" at bounding box center [718, 396] width 1055 height 443
click at [125, 17] on div "2 2DS Global Servi... Caret Down" at bounding box center [80, 23] width 161 height 23
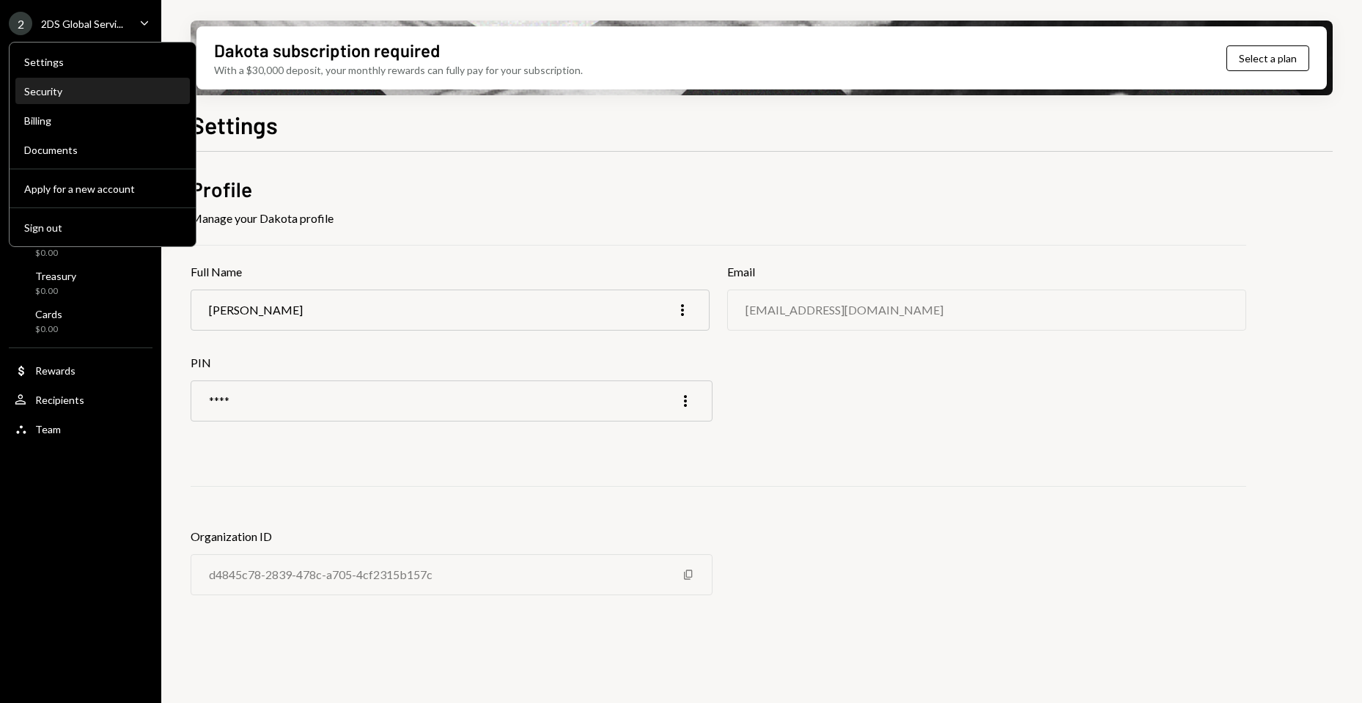
click at [66, 89] on div "Security" at bounding box center [102, 91] width 157 height 12
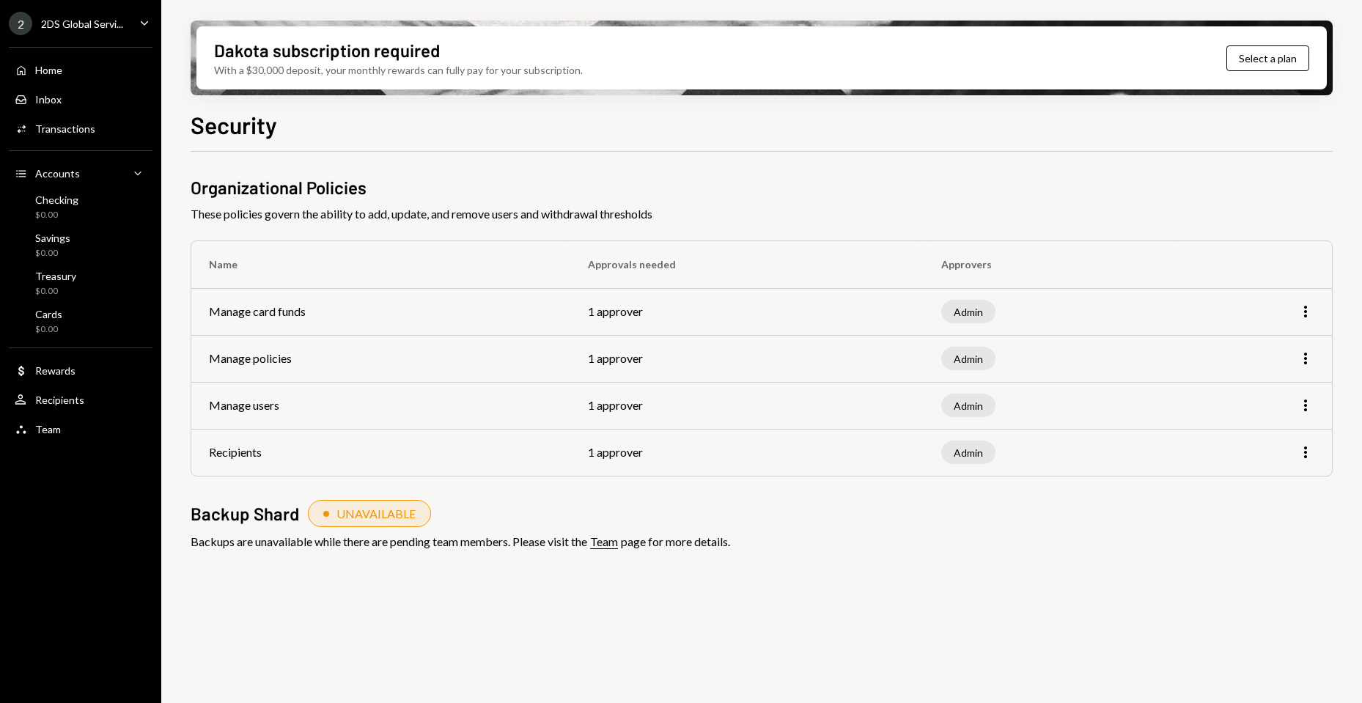
click at [123, 13] on div "2 2DS Global Servi... Caret Down" at bounding box center [80, 23] width 161 height 23
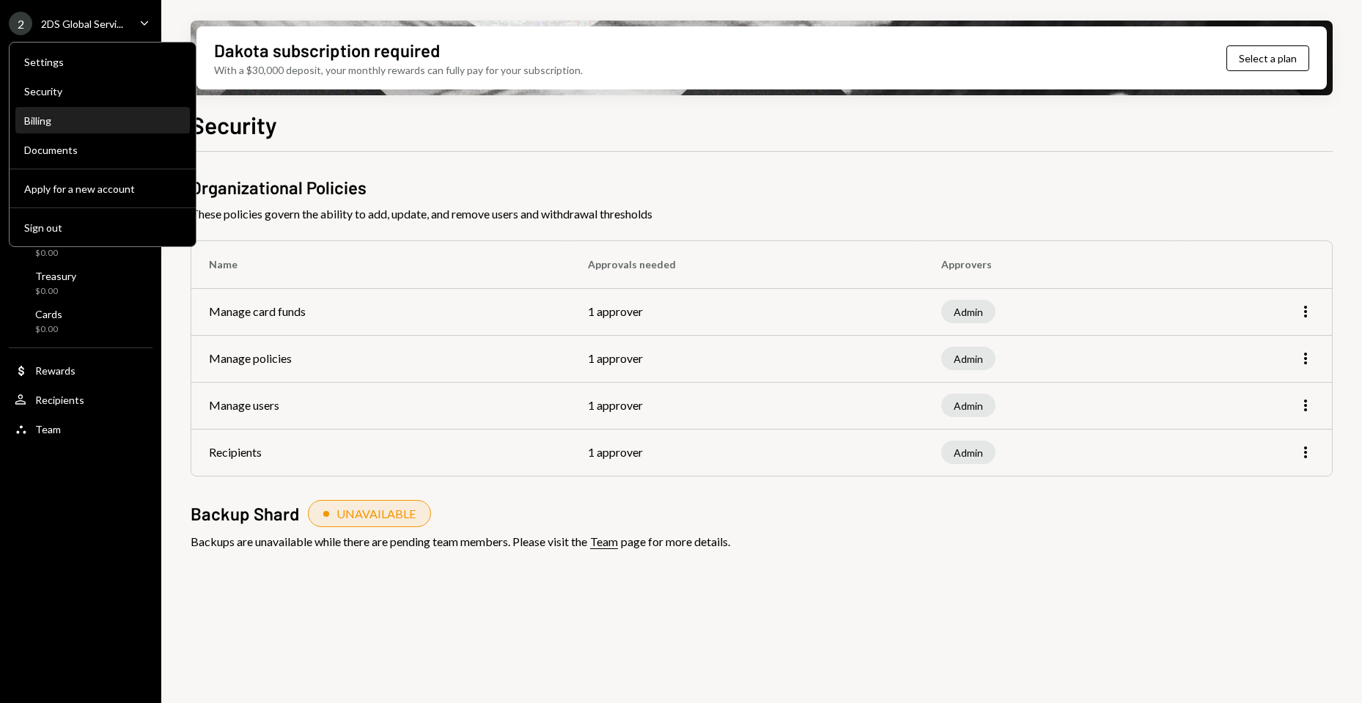
click at [68, 113] on div "Billing" at bounding box center [102, 120] width 157 height 25
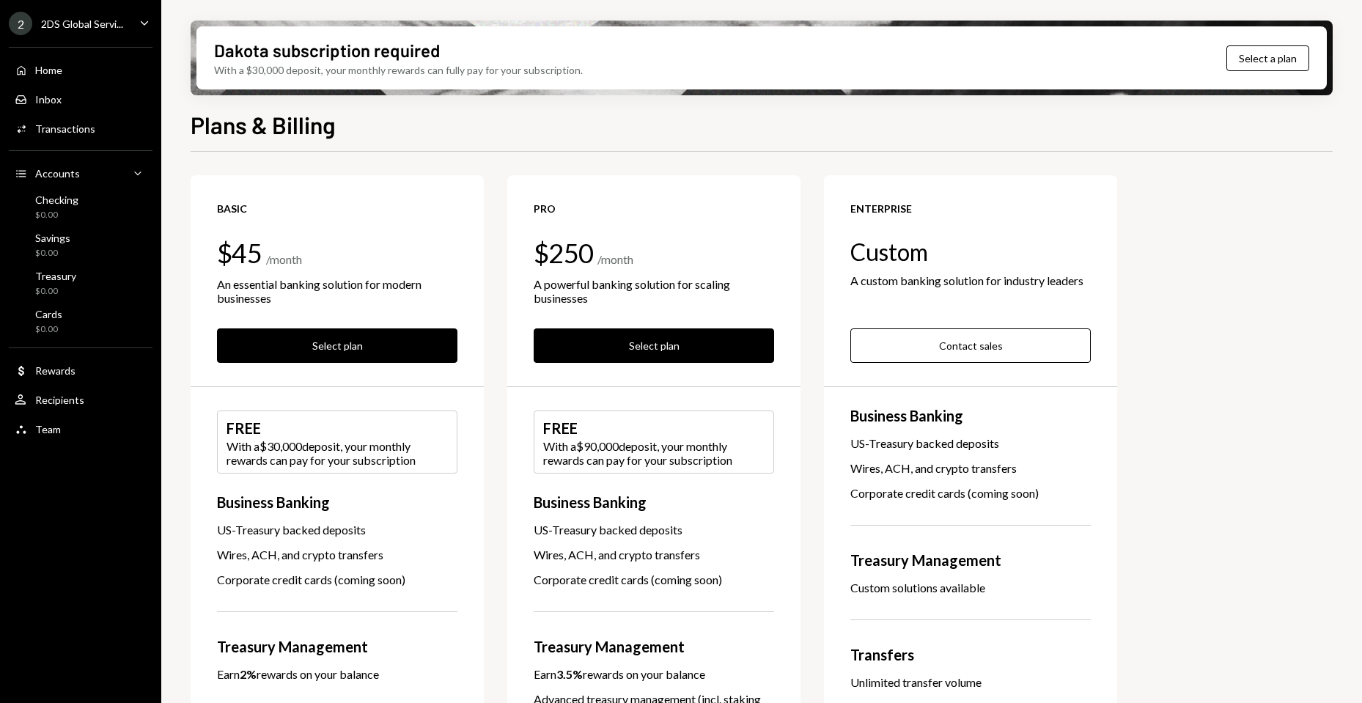
click at [111, 18] on div "2DS Global Servi..." at bounding box center [82, 24] width 82 height 12
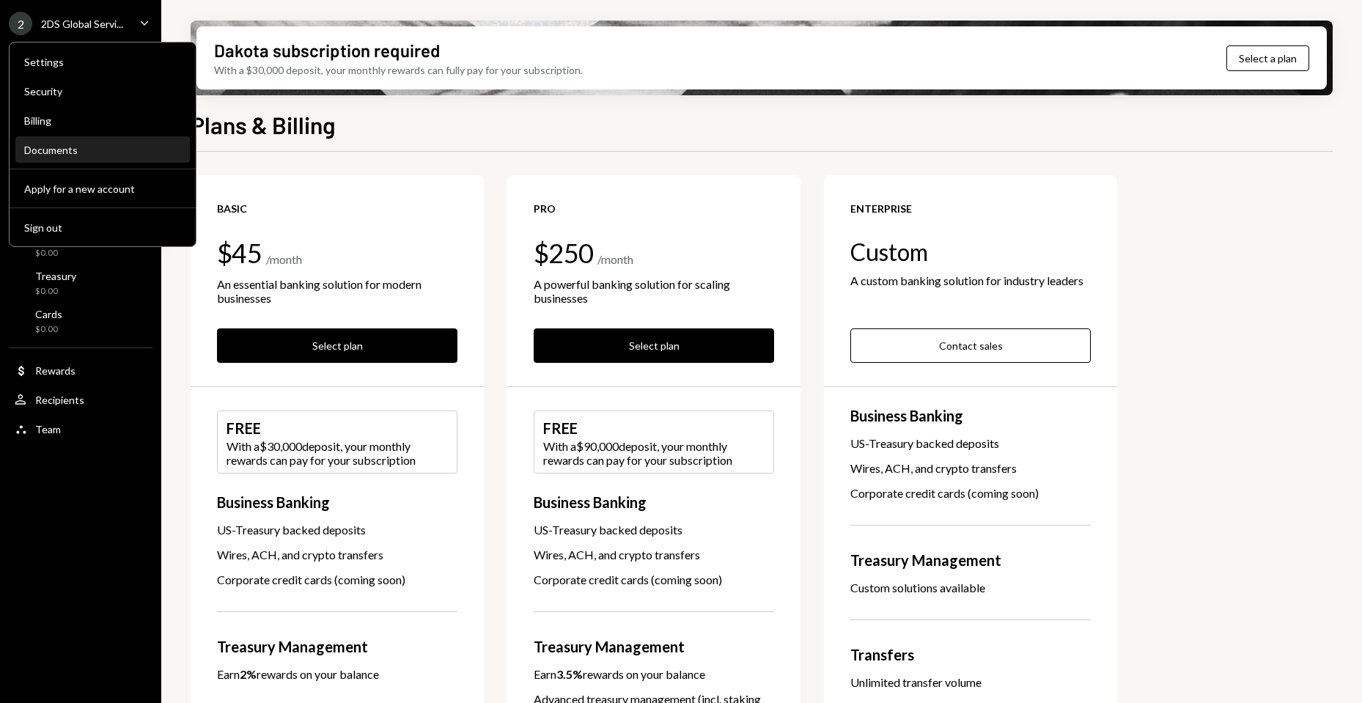
click at [61, 152] on div "Documents" at bounding box center [102, 150] width 157 height 12
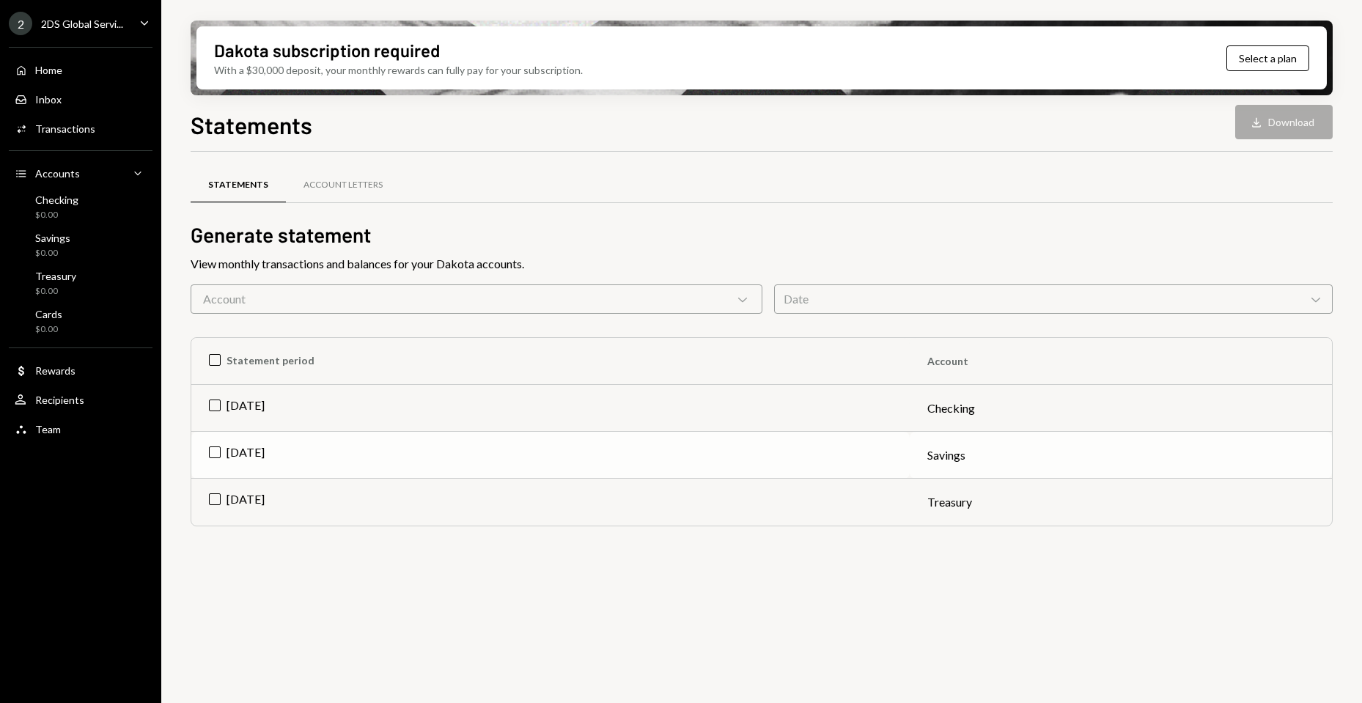
click at [217, 443] on td "Aug 2025" at bounding box center [550, 455] width 718 height 47
click at [1280, 122] on button "Download Download" at bounding box center [1283, 122] width 97 height 34
click at [68, 75] on div "Home Home" at bounding box center [81, 70] width 132 height 13
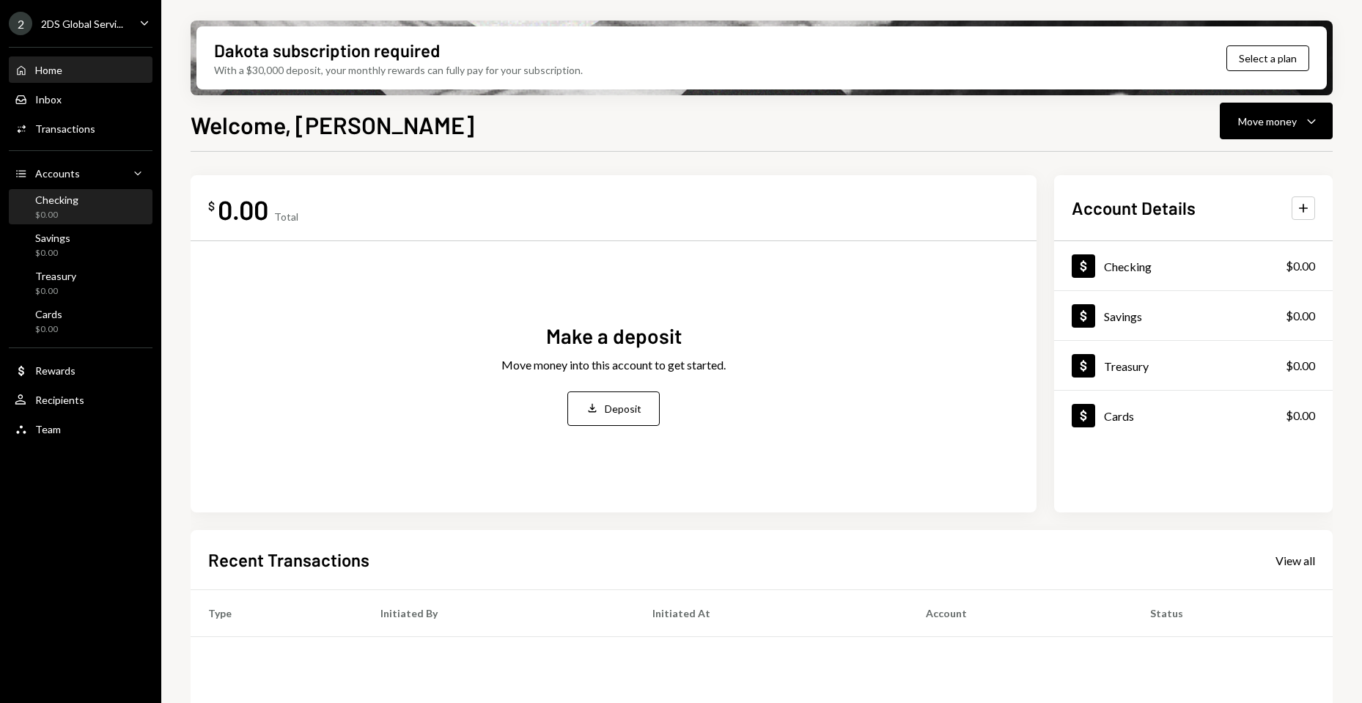
click at [74, 196] on div "Checking" at bounding box center [56, 199] width 43 height 12
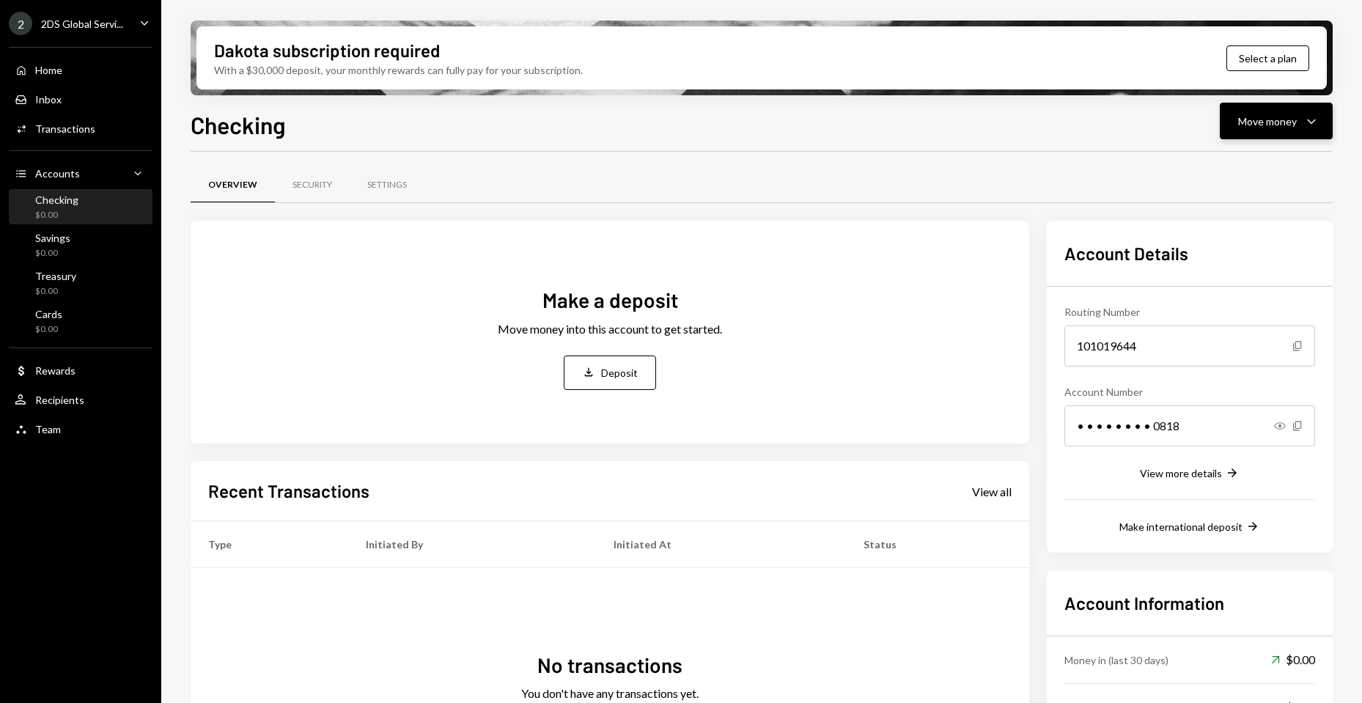
click at [1285, 115] on div "Move money" at bounding box center [1267, 121] width 59 height 15
click at [1232, 237] on div "Deposit" at bounding box center [1264, 231] width 107 height 15
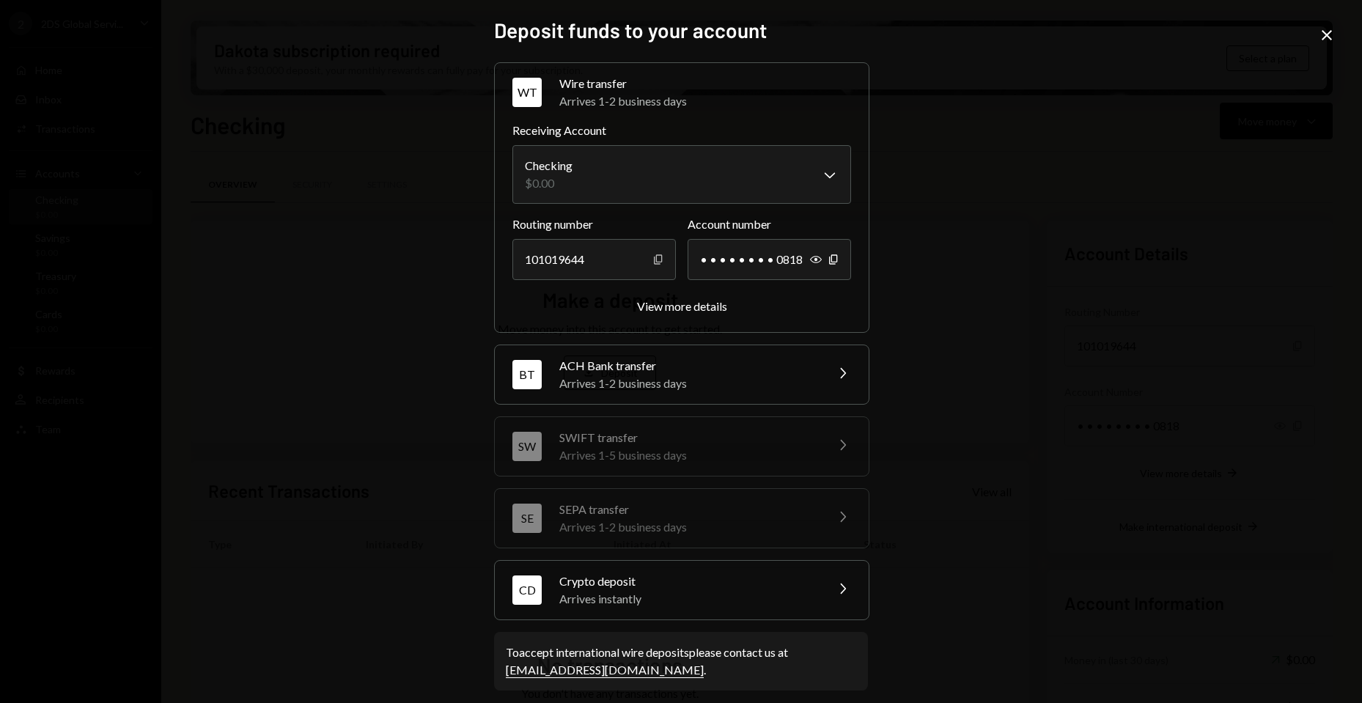
click at [657, 259] on icon "button" at bounding box center [658, 259] width 8 height 10
click at [830, 259] on icon "Copy" at bounding box center [833, 260] width 12 height 12
click at [778, 169] on body "2 2DS Global Servi... Caret Down Home Home Inbox Inbox Activities Transactions …" at bounding box center [681, 351] width 1362 height 703
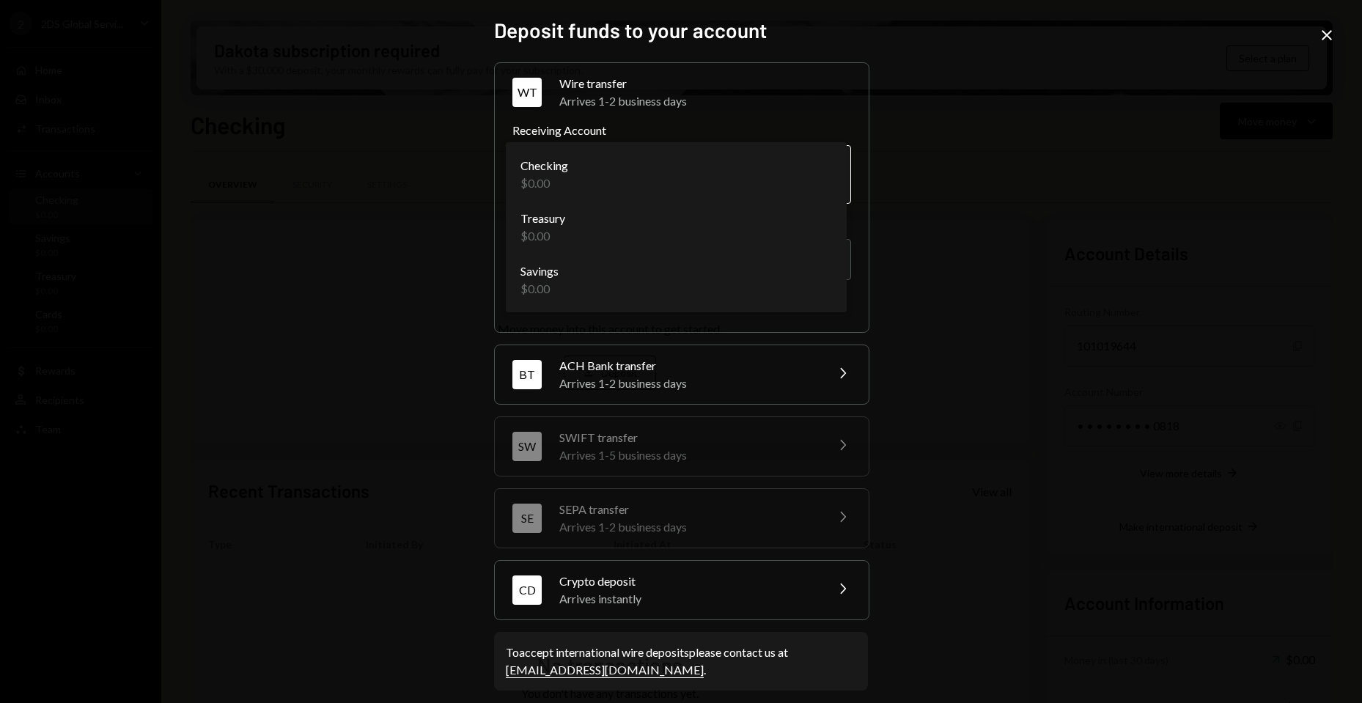
drag, startPoint x: 776, startPoint y: 169, endPoint x: 800, endPoint y: 167, distance: 23.6
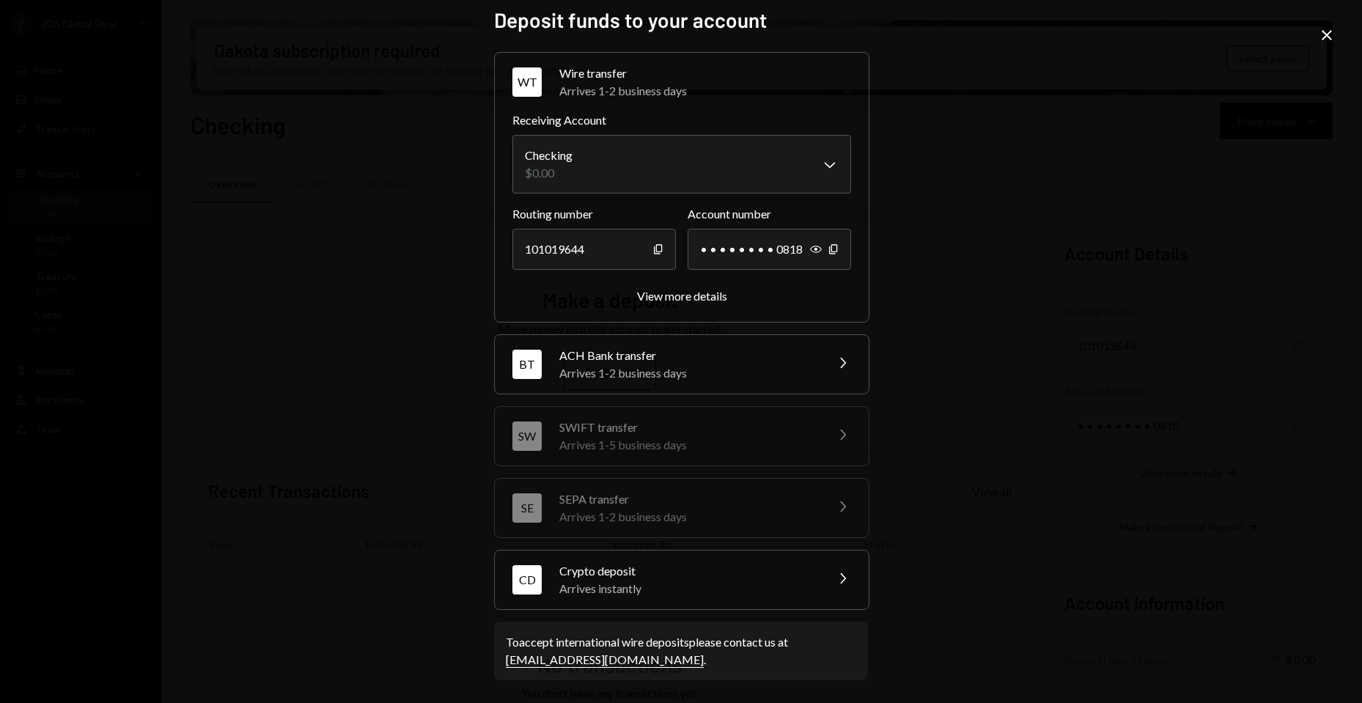
scroll to position [11, 0]
click at [680, 300] on div "View more details" at bounding box center [682, 295] width 90 height 14
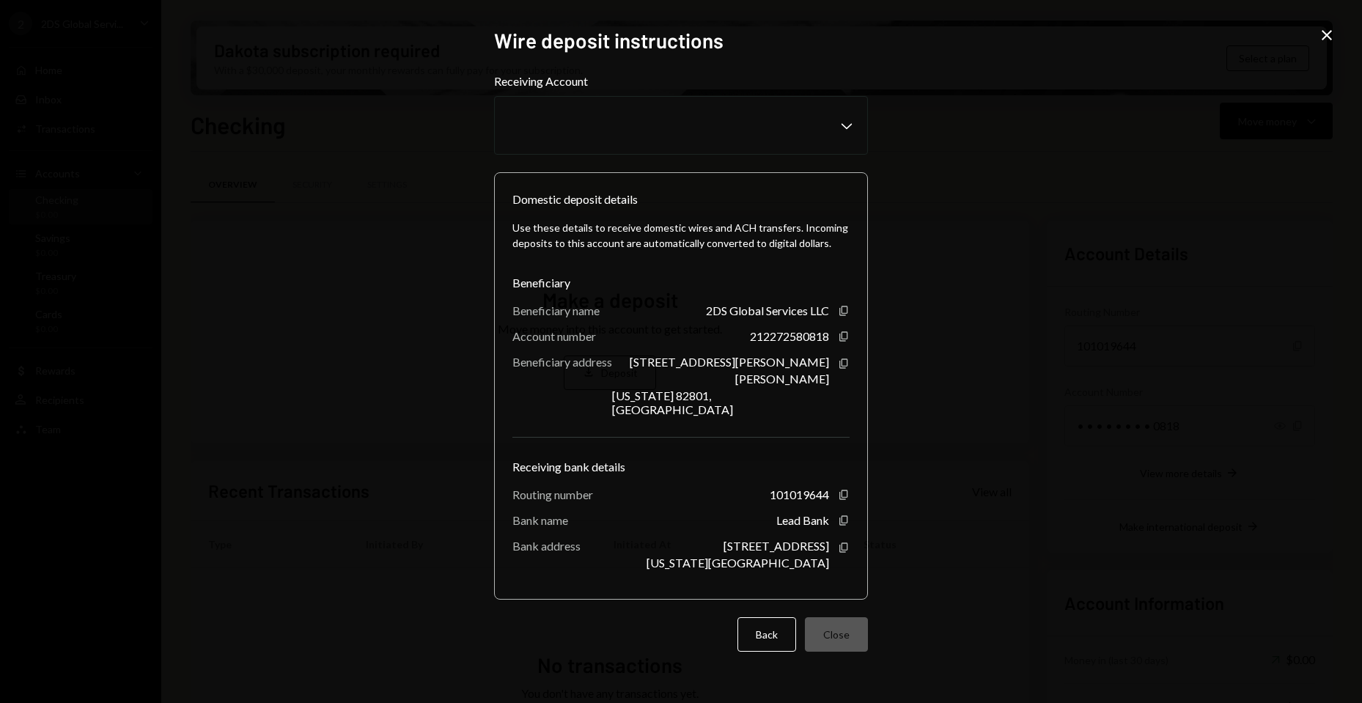
scroll to position [0, 0]
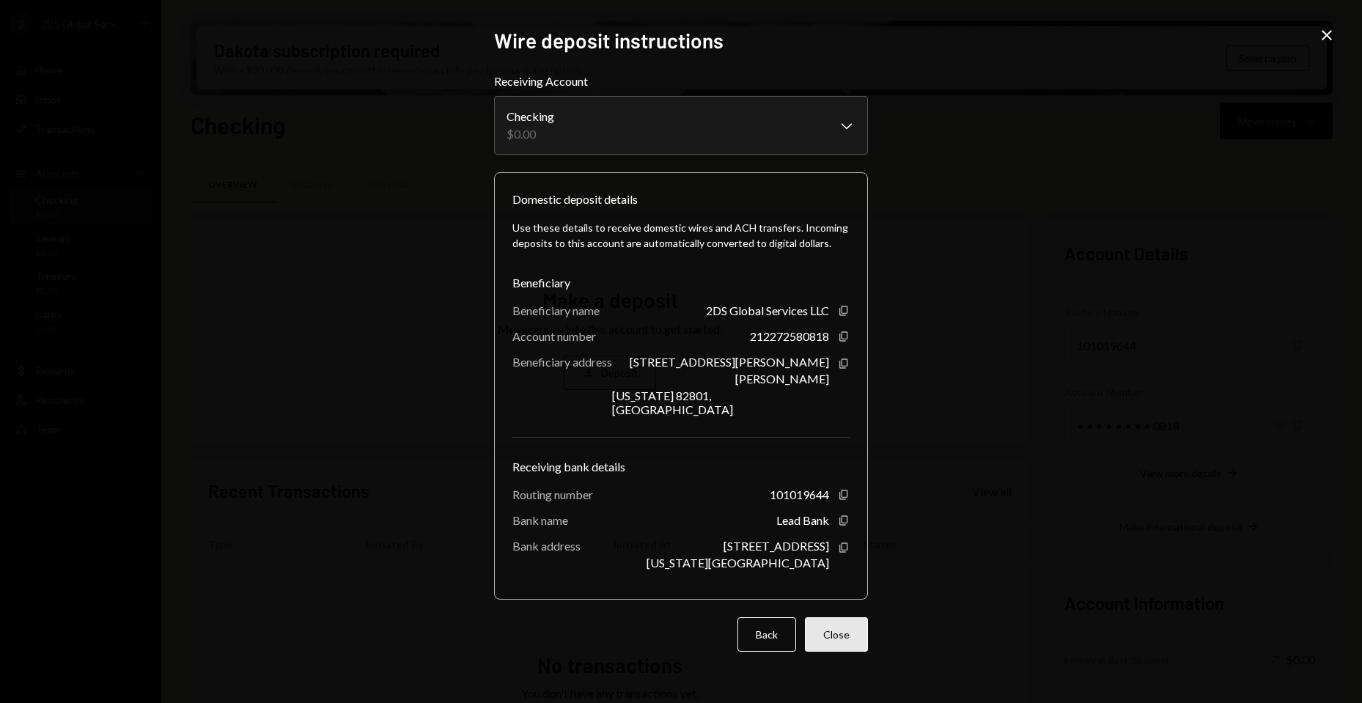
click at [823, 624] on button "Close" at bounding box center [836, 634] width 63 height 34
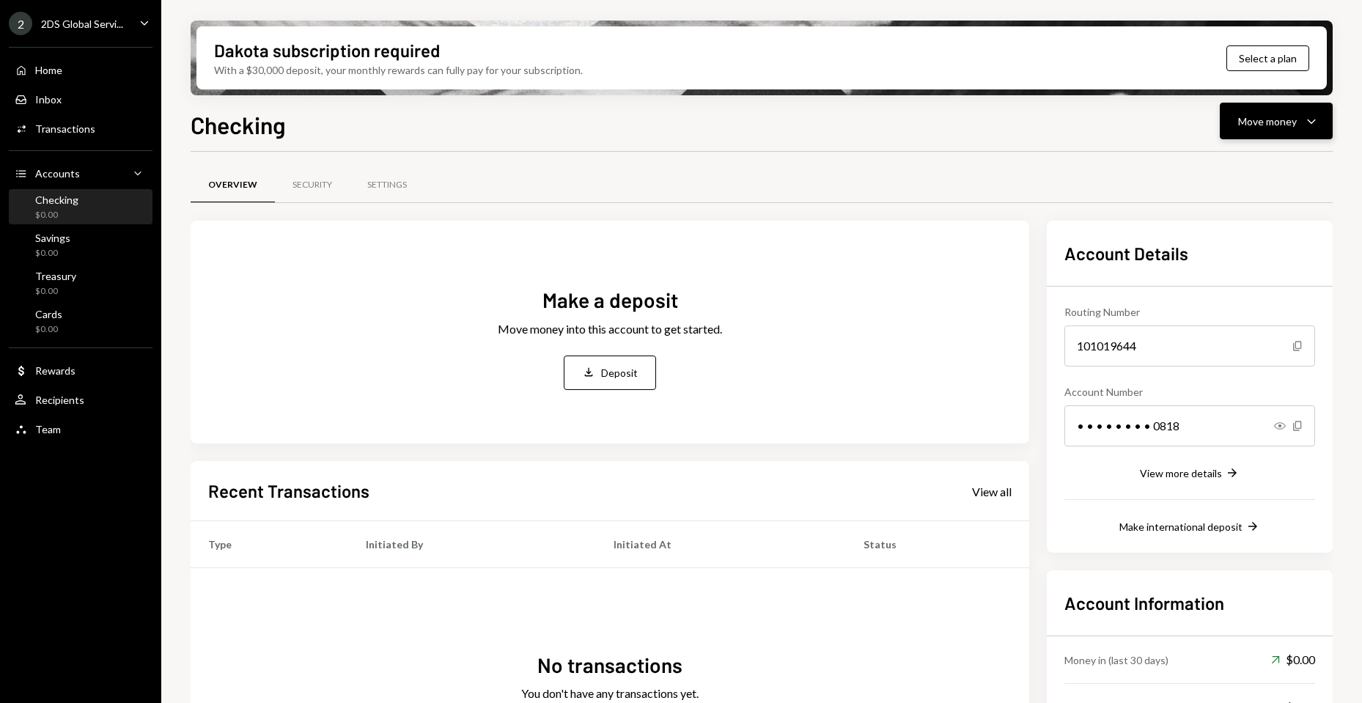
click at [1296, 106] on button "Move money Caret Down" at bounding box center [1275, 121] width 113 height 37
click at [1229, 225] on div "Deposit" at bounding box center [1264, 231] width 107 height 15
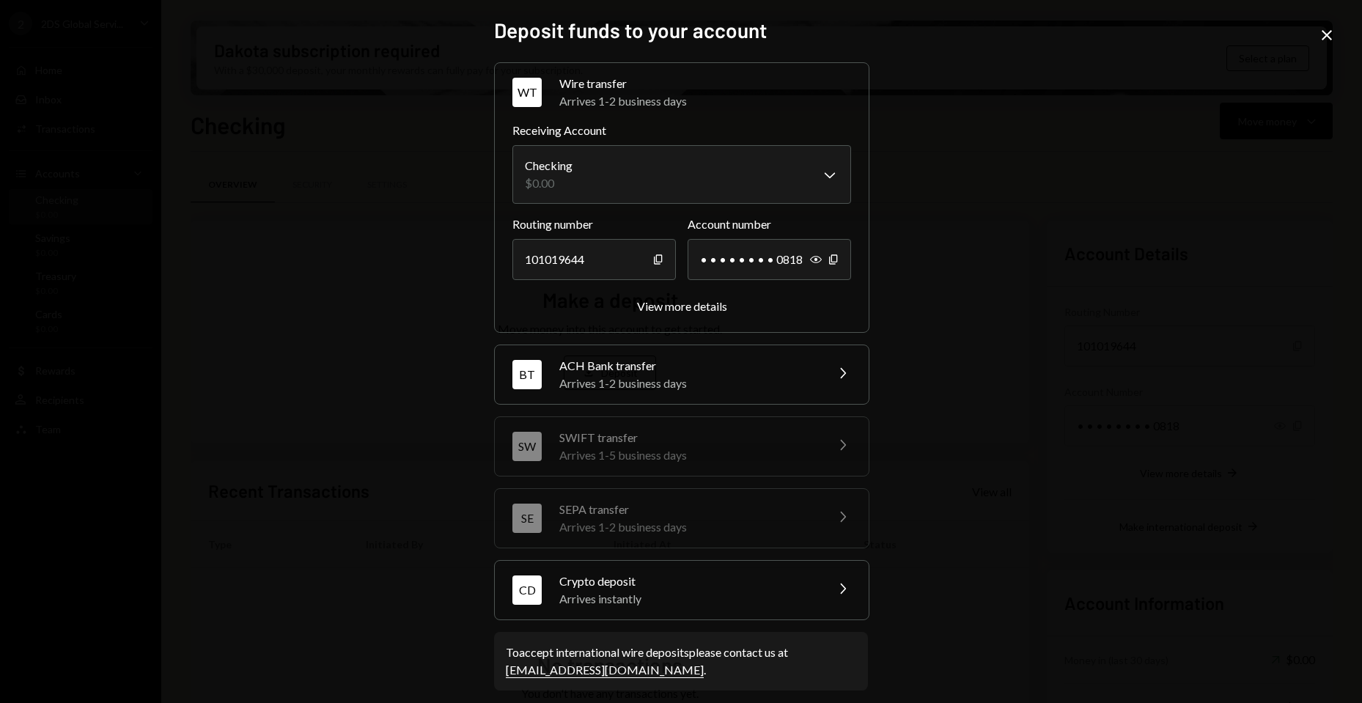
click at [598, 597] on div "Arrives instantly" at bounding box center [687, 599] width 256 height 18
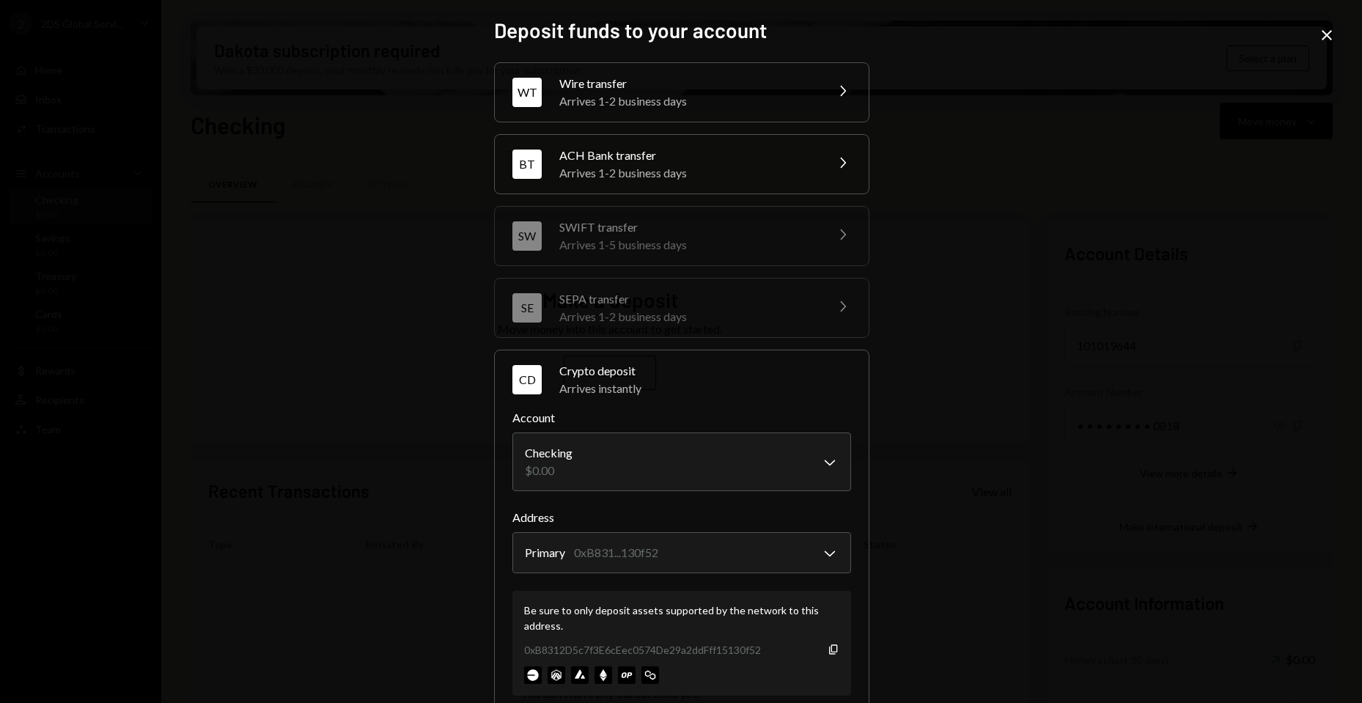
click at [1156, 190] on div "**********" at bounding box center [681, 351] width 1362 height 703
click at [1324, 37] on icon "Close" at bounding box center [1327, 35] width 18 height 18
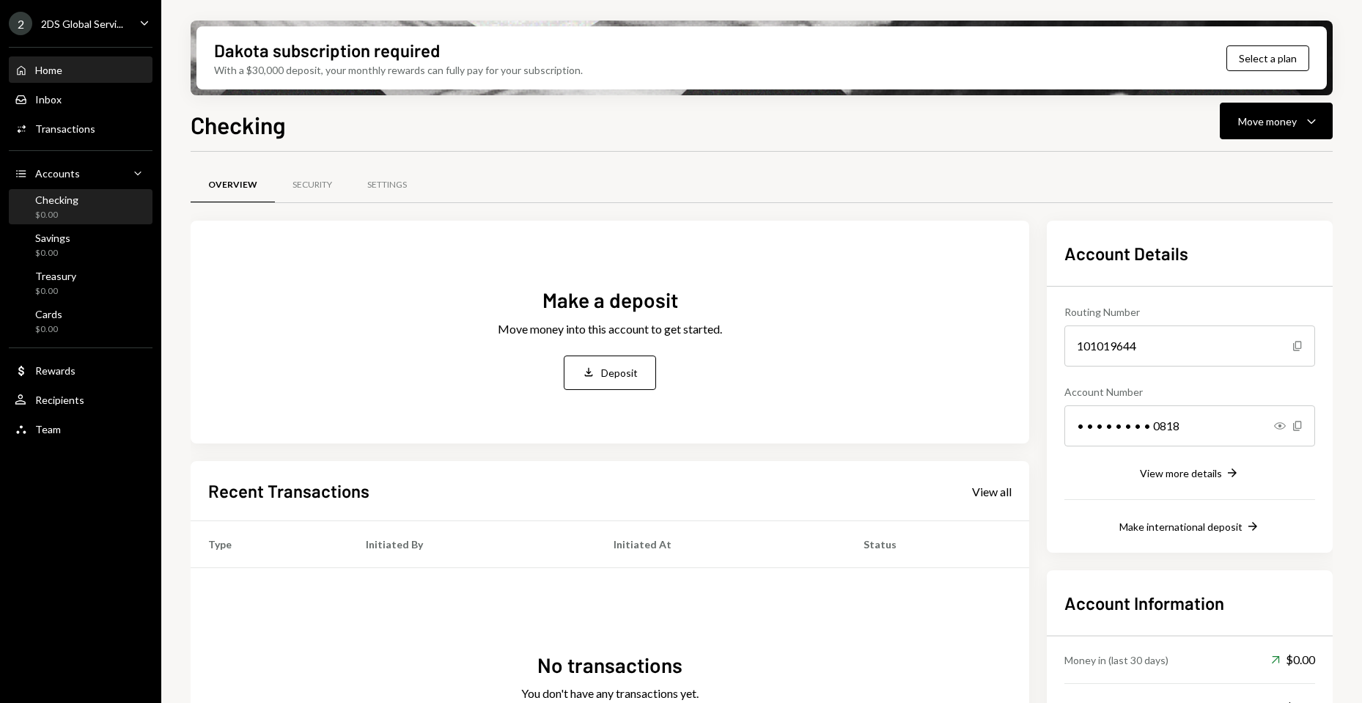
click at [51, 60] on div "Home Home" at bounding box center [81, 70] width 132 height 25
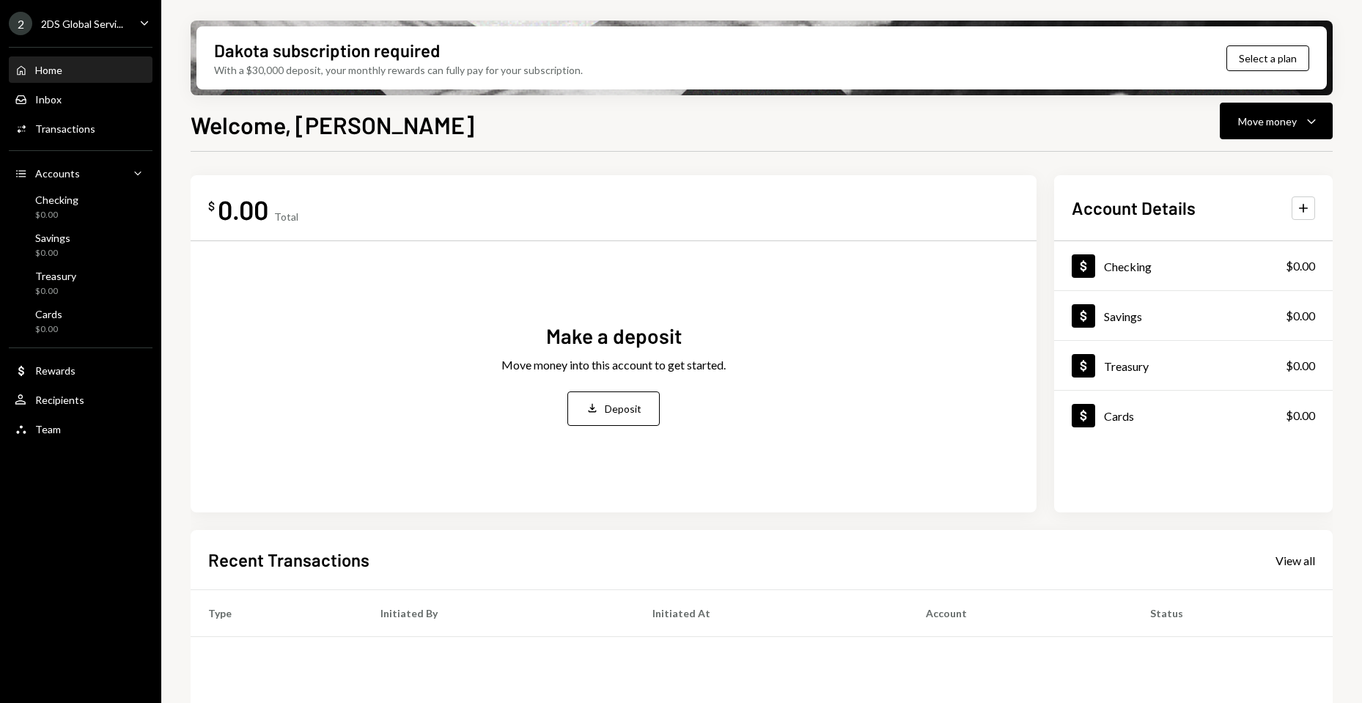
click at [53, 60] on div "Home Home" at bounding box center [81, 70] width 132 height 25
click at [106, 67] on div "Home Home" at bounding box center [81, 70] width 132 height 13
